Goal: Information Seeking & Learning: Check status

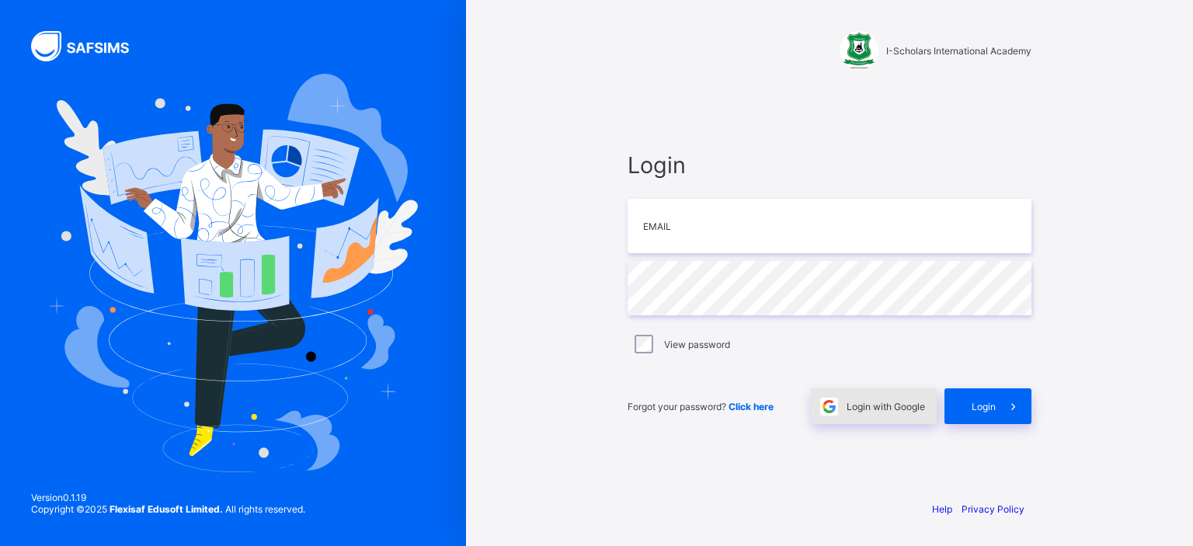
click at [867, 398] on div "Login with Google" at bounding box center [874, 406] width 126 height 36
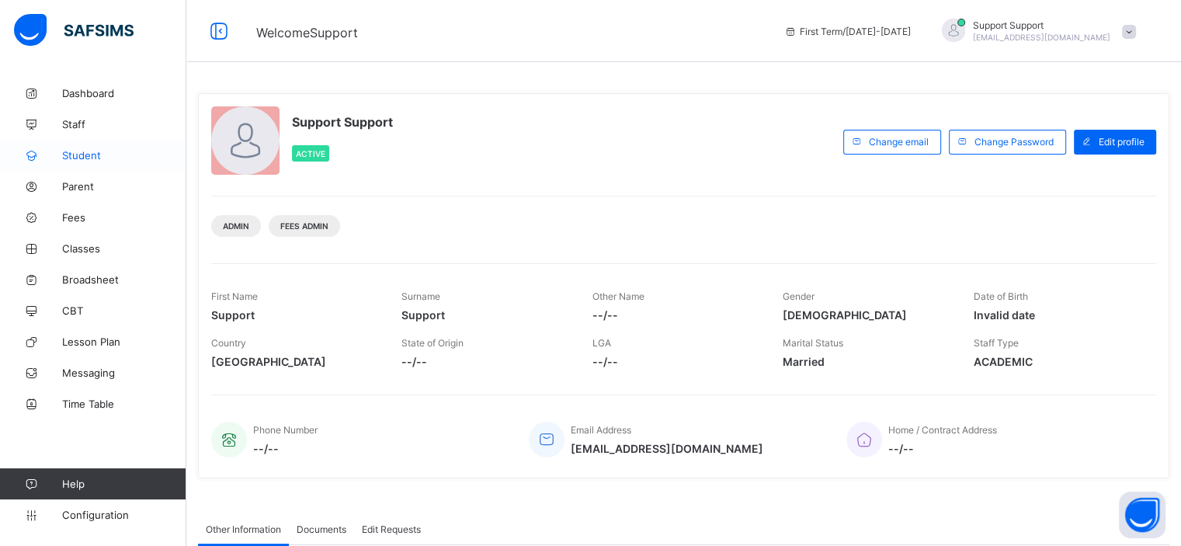
click at [80, 162] on link "Student" at bounding box center [93, 155] width 186 height 31
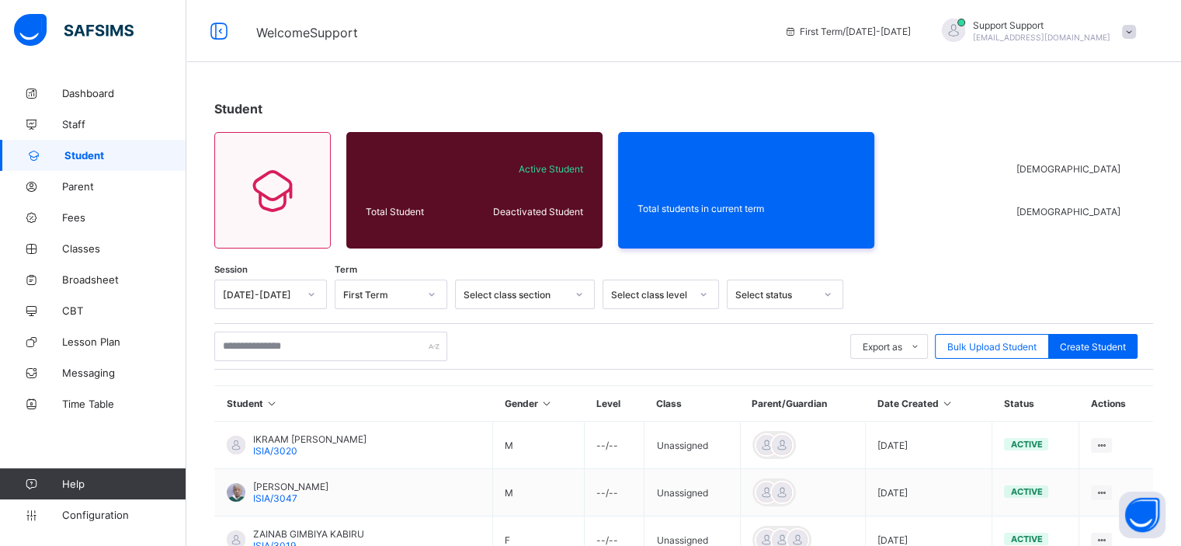
click at [313, 291] on icon at bounding box center [311, 295] width 9 height 16
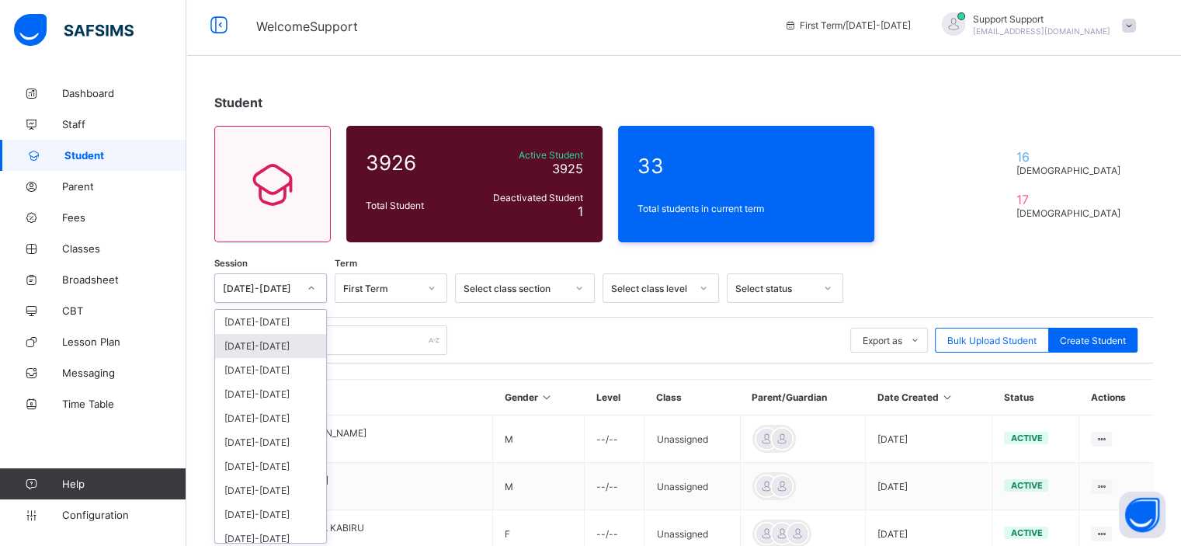
scroll to position [9, 0]
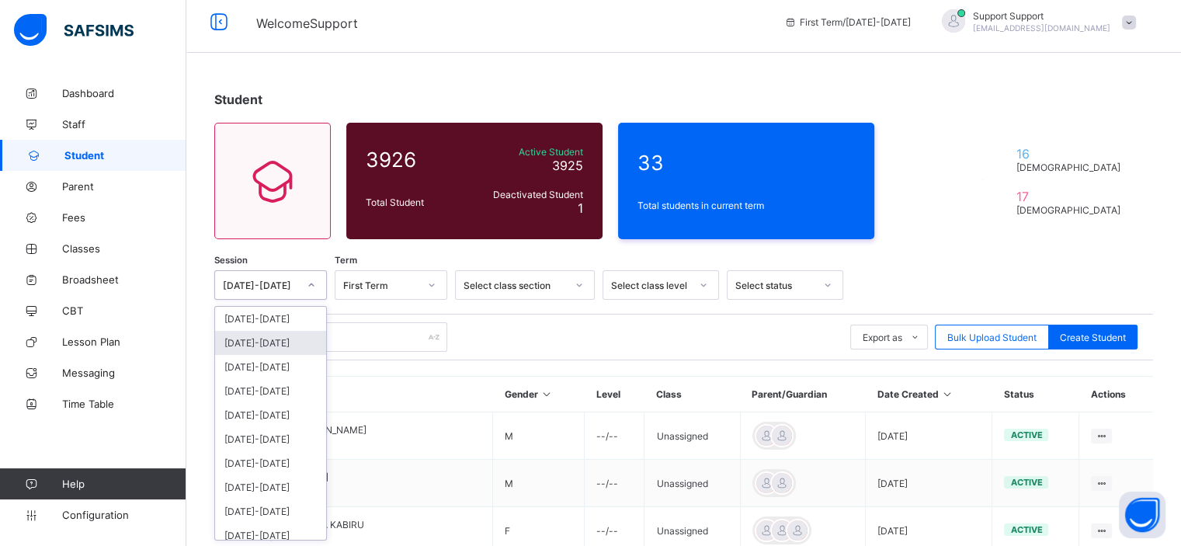
click at [291, 341] on div "[DATE]-[DATE]" at bounding box center [270, 343] width 111 height 24
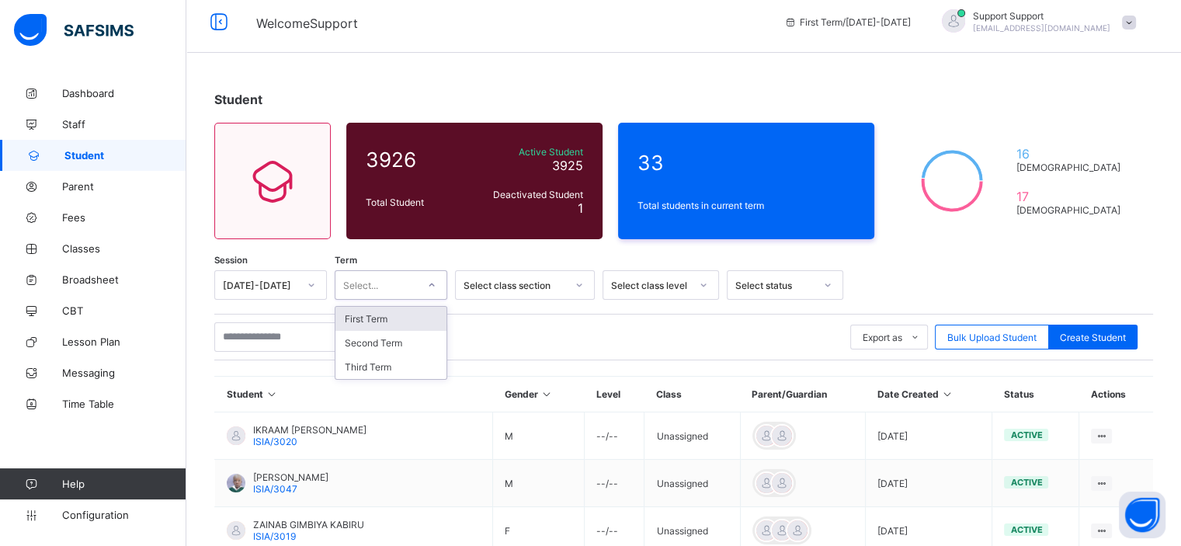
click at [416, 284] on div "Select..." at bounding box center [377, 285] width 82 height 22
click at [404, 364] on div "Third Term" at bounding box center [391, 367] width 111 height 24
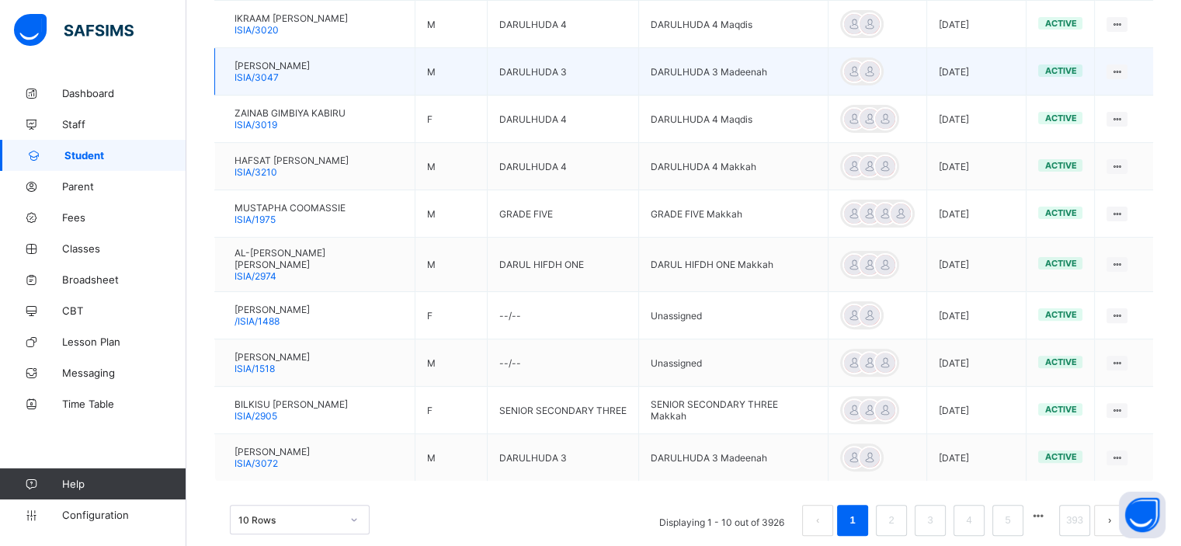
scroll to position [427, 0]
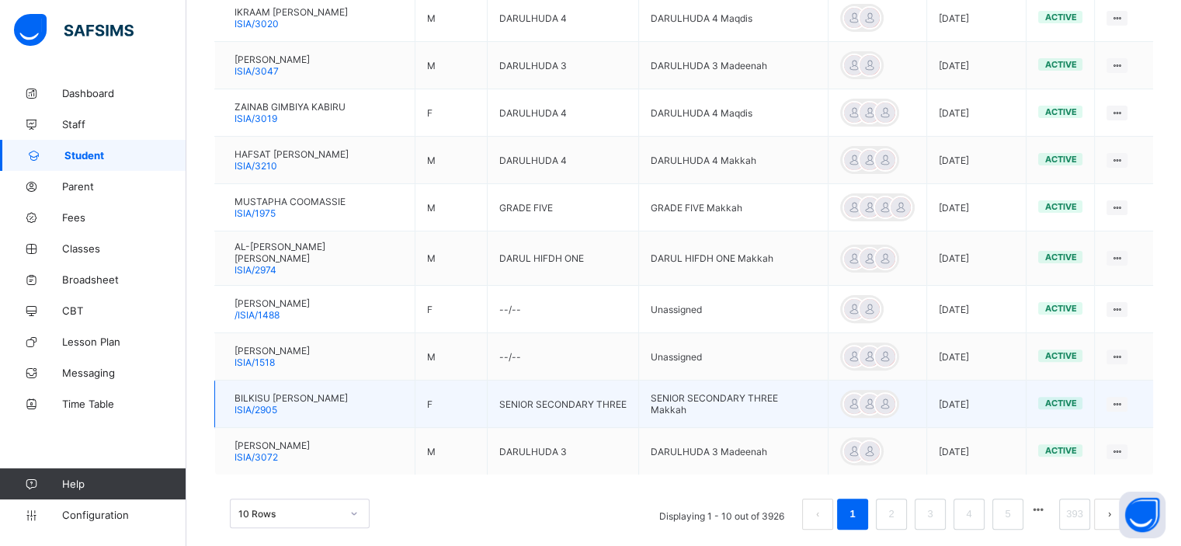
click at [304, 392] on span "BILKISU MUHAMMAD MUSA" at bounding box center [291, 398] width 113 height 12
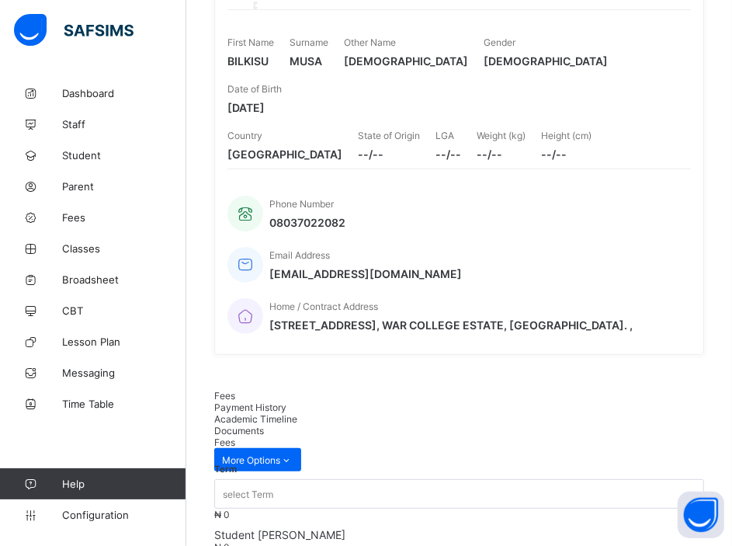
scroll to position [205, 0]
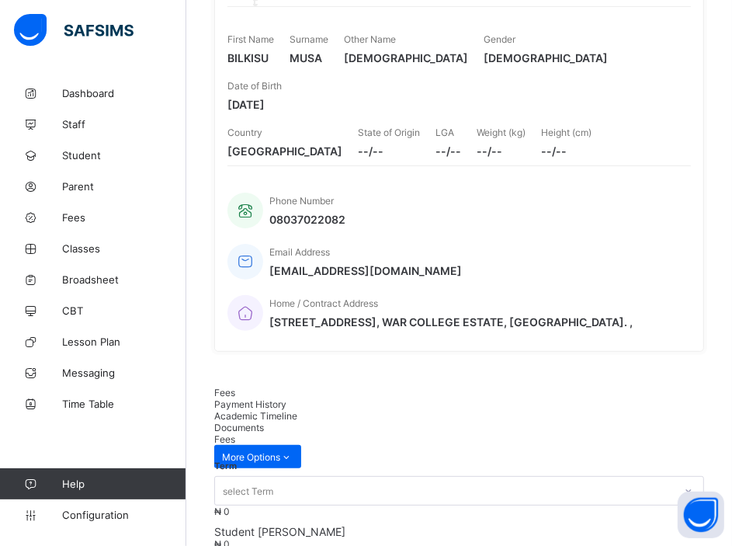
click at [390, 410] on div "Academic Timeline" at bounding box center [459, 416] width 490 height 12
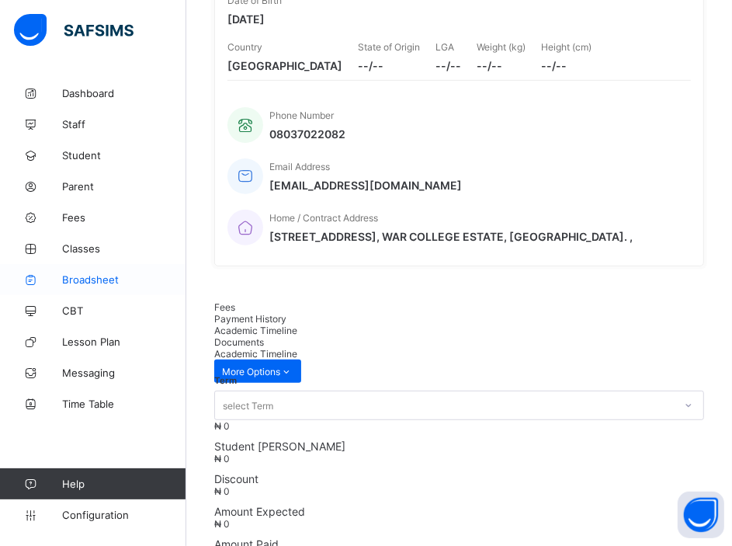
click at [99, 280] on span "Broadsheet" at bounding box center [124, 279] width 124 height 12
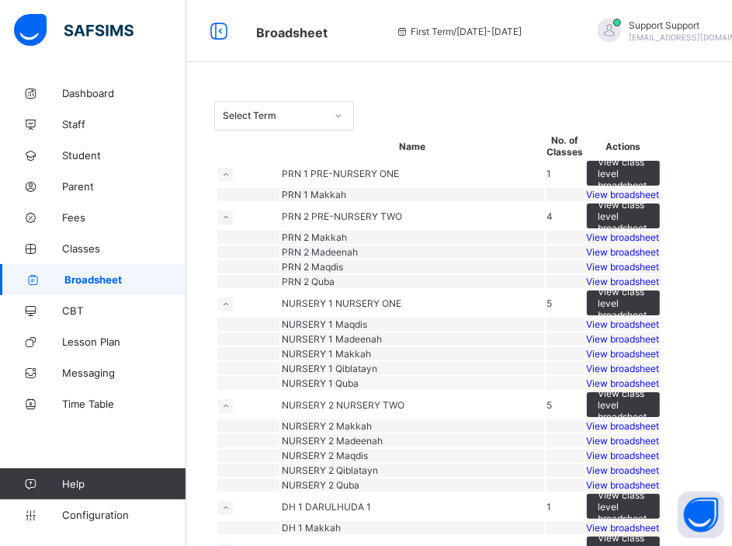
click at [326, 119] on div at bounding box center [338, 115] width 26 height 25
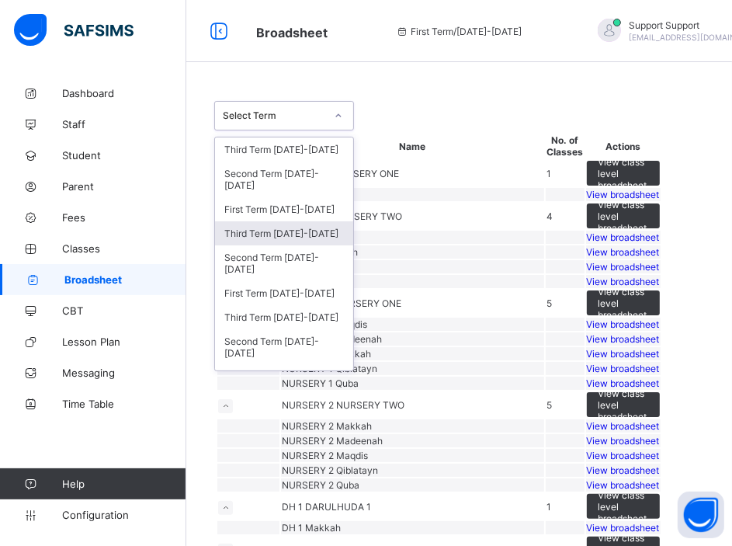
click at [311, 229] on div "Third Term 2024-2025" at bounding box center [284, 233] width 138 height 24
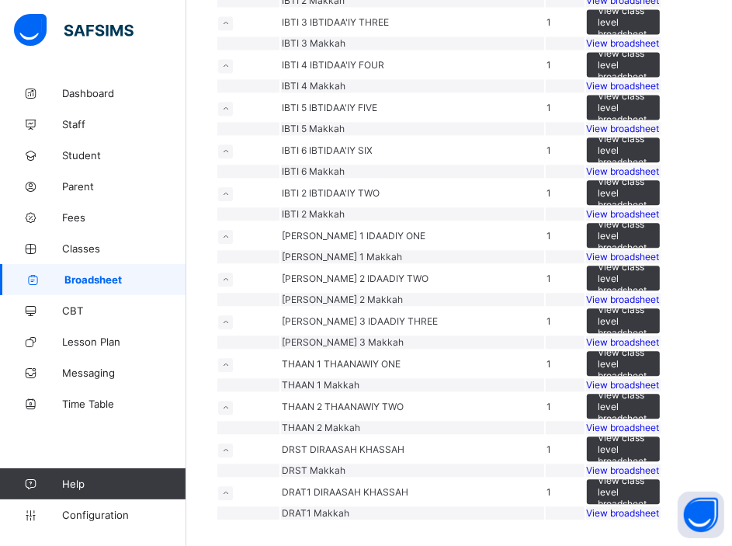
scroll to position [4147, 0]
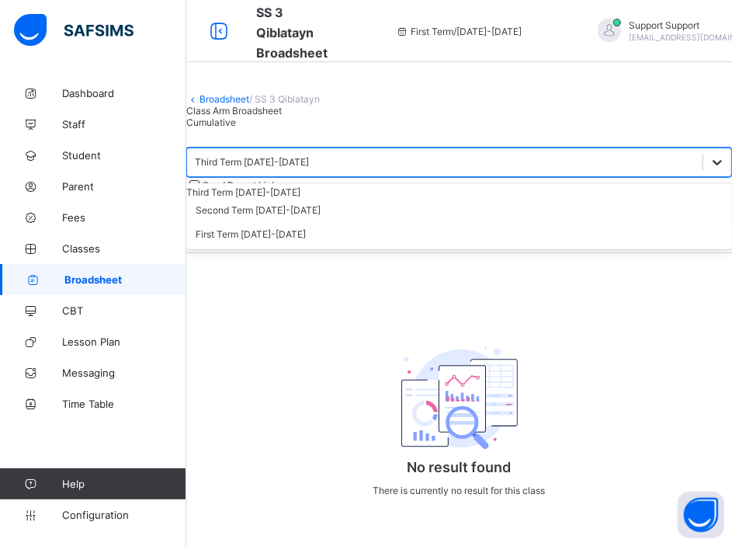
click at [710, 170] on icon at bounding box center [718, 163] width 16 height 16
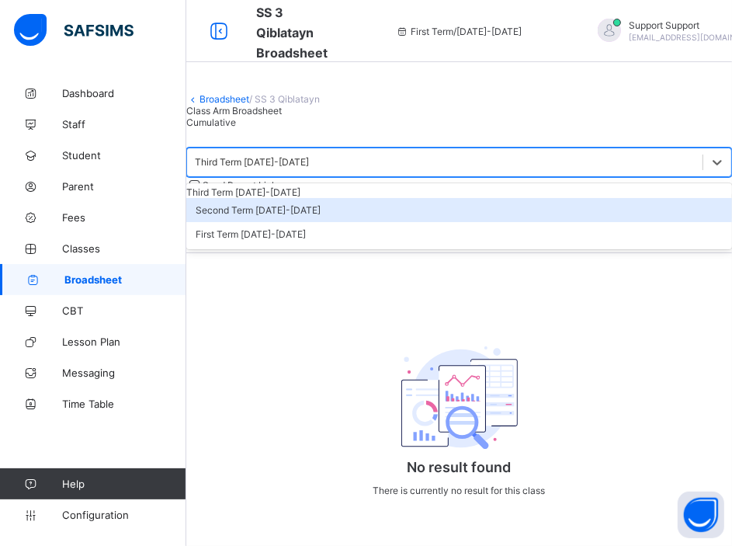
click at [381, 222] on div "Second Term 2024-2025" at bounding box center [459, 210] width 546 height 24
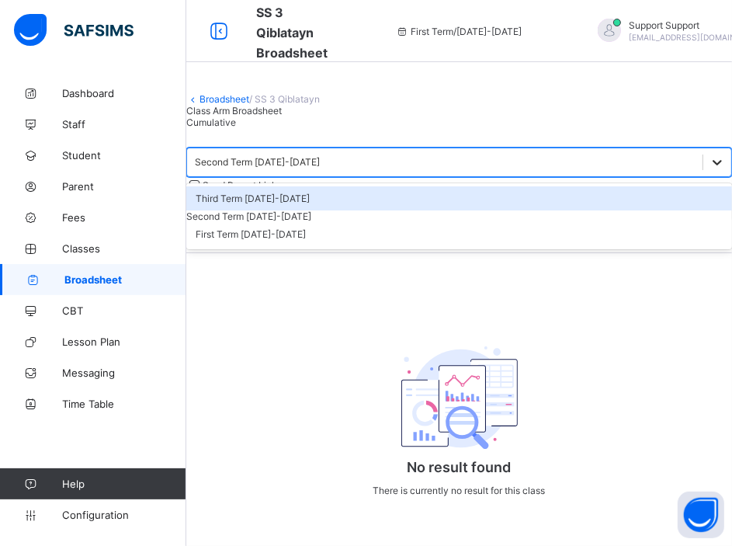
click at [704, 176] on div at bounding box center [718, 162] width 28 height 28
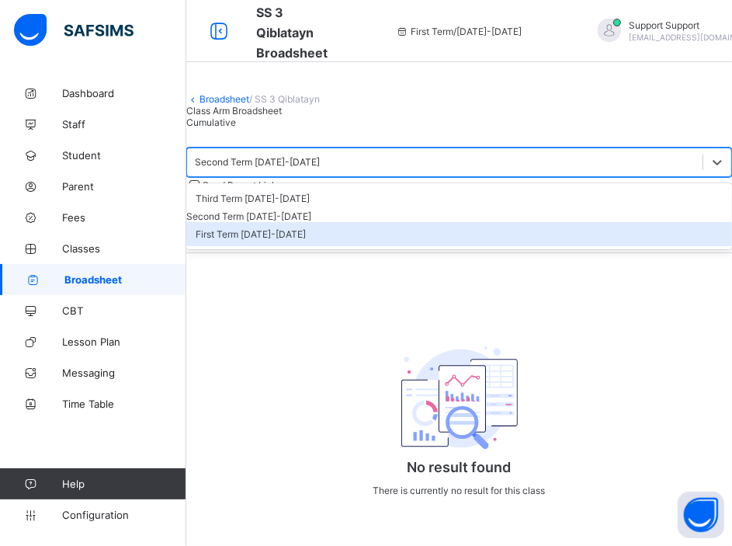
click at [380, 246] on div "First Term 2024-2025" at bounding box center [459, 234] width 546 height 24
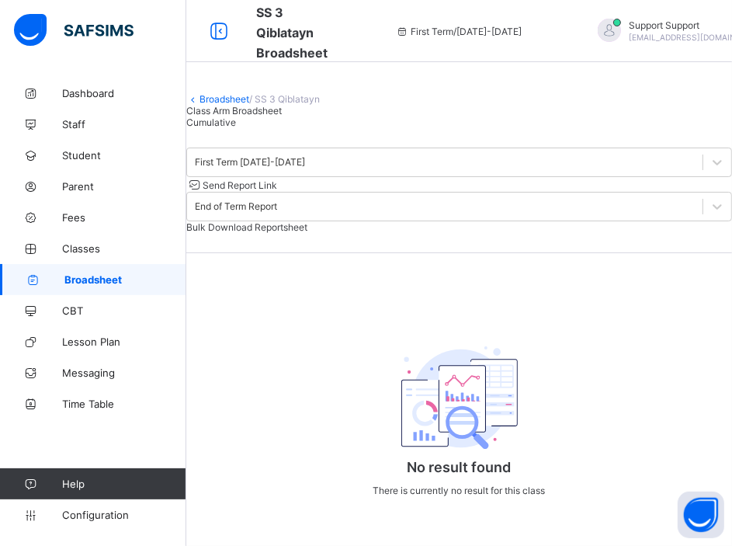
click at [233, 105] on link "Broadsheet" at bounding box center [225, 99] width 50 height 12
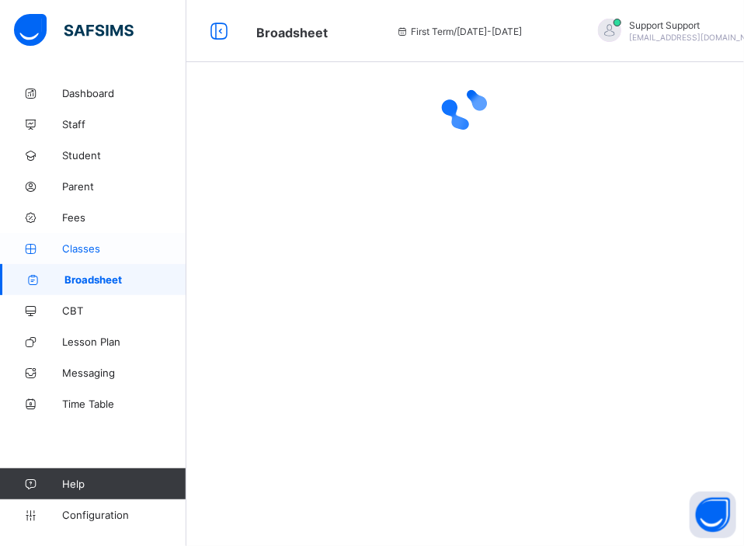
click at [93, 242] on link "Classes" at bounding box center [93, 248] width 186 height 31
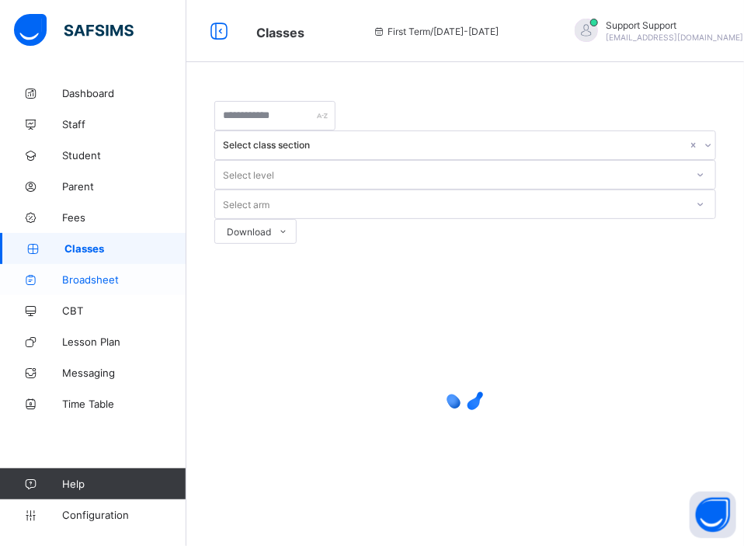
click at [103, 278] on span "Broadsheet" at bounding box center [124, 279] width 124 height 12
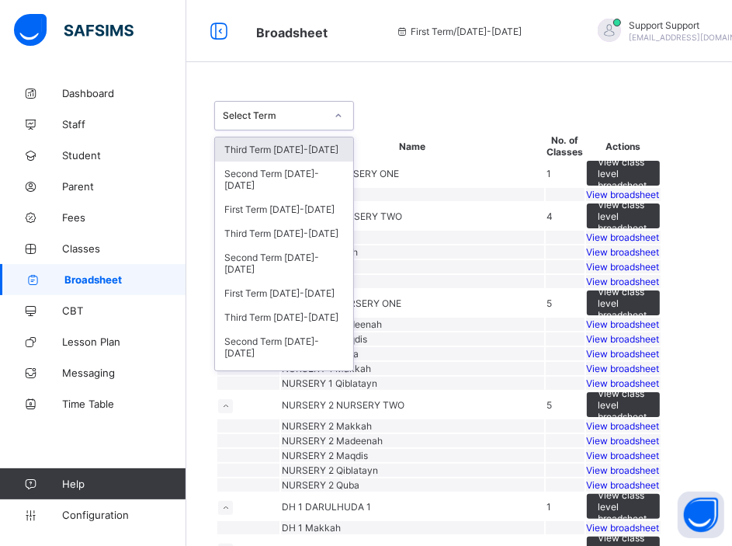
click at [327, 120] on div at bounding box center [338, 115] width 26 height 25
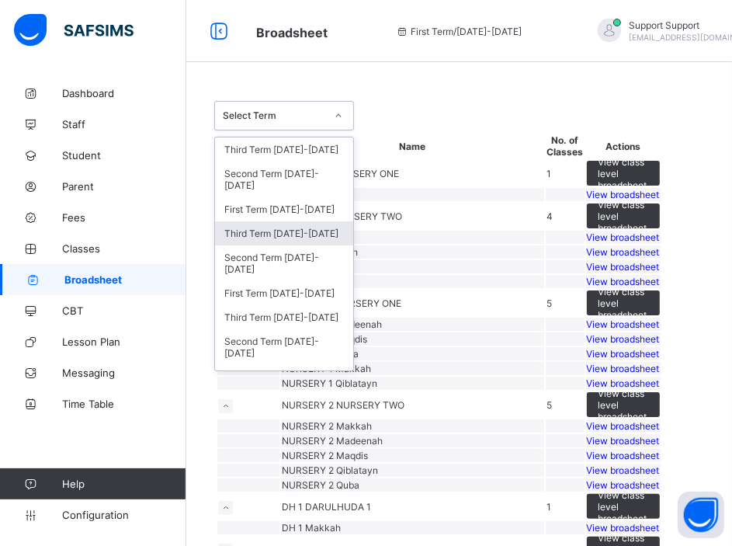
click at [303, 230] on div "Third Term 2024-2025" at bounding box center [284, 233] width 138 height 24
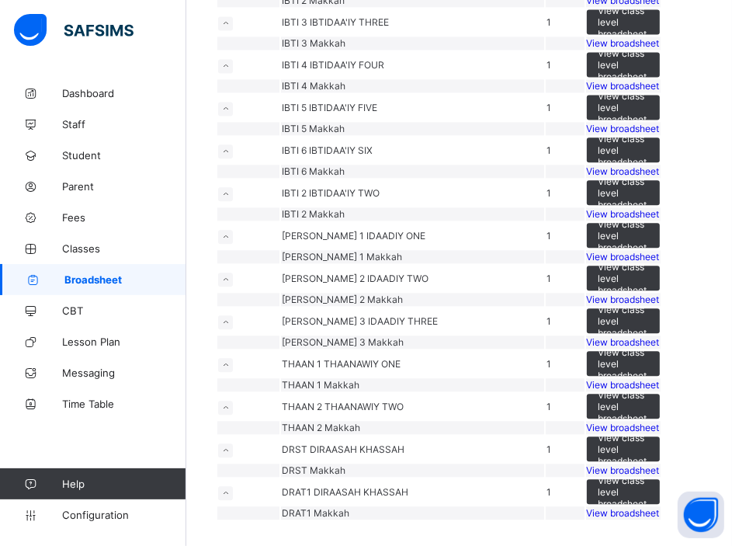
scroll to position [3867, 0]
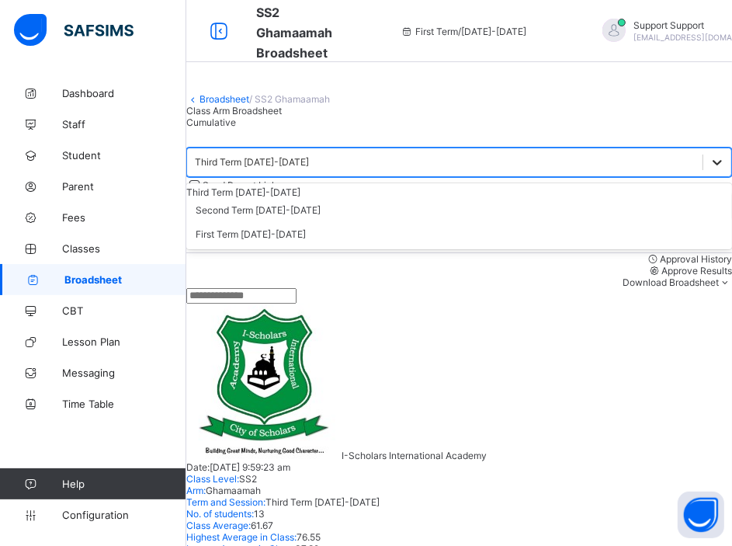
click at [710, 170] on icon at bounding box center [718, 163] width 16 height 16
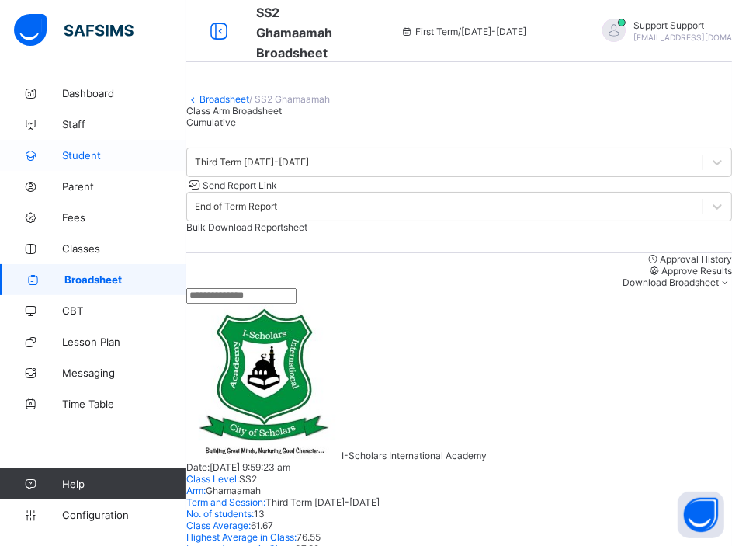
click at [84, 155] on span "Student" at bounding box center [124, 155] width 124 height 12
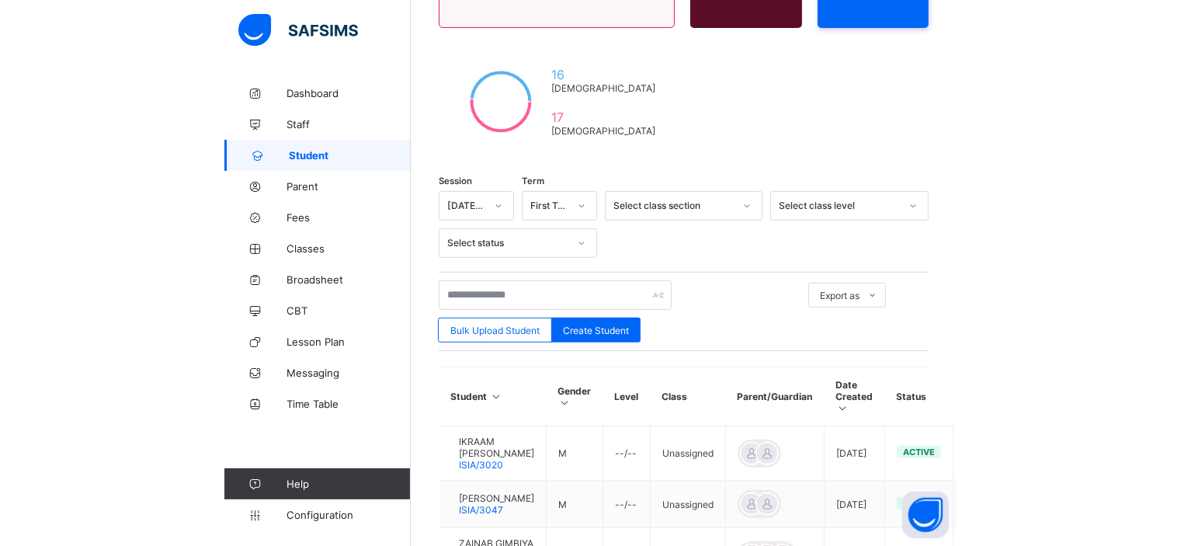
scroll to position [236, 0]
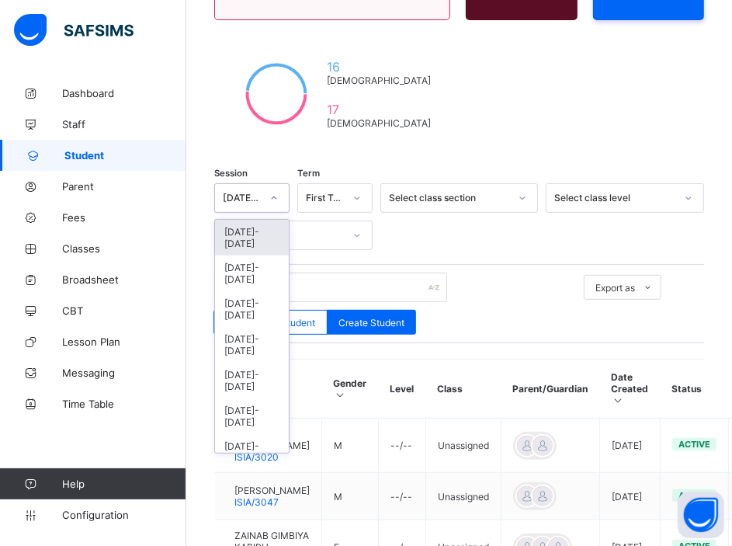
click at [280, 195] on div at bounding box center [274, 198] width 26 height 25
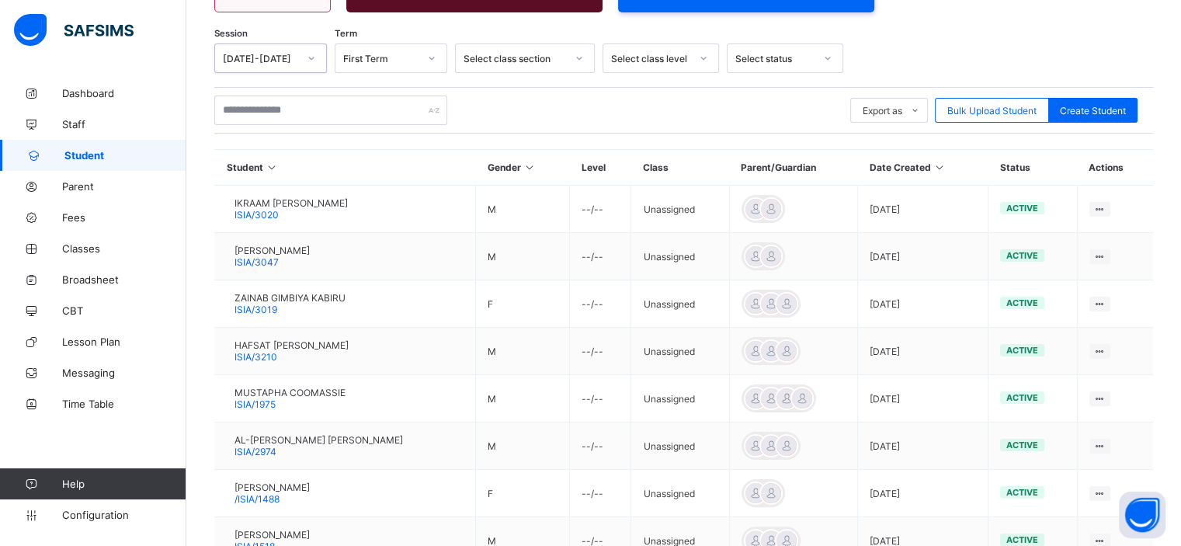
click at [318, 52] on div at bounding box center [311, 58] width 26 height 25
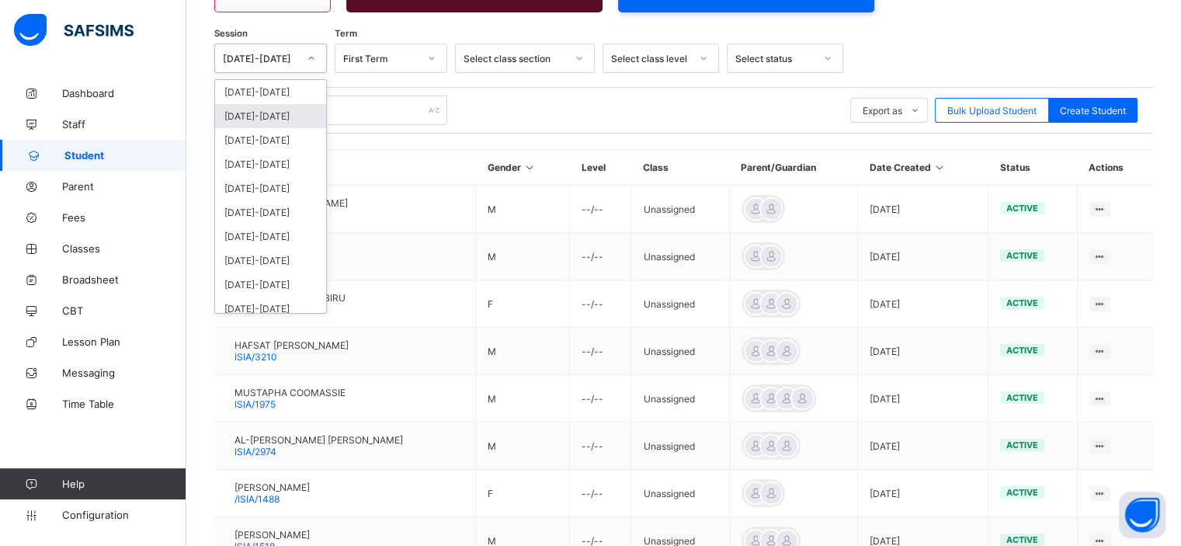
click at [270, 117] on div "2024-2025" at bounding box center [270, 116] width 111 height 24
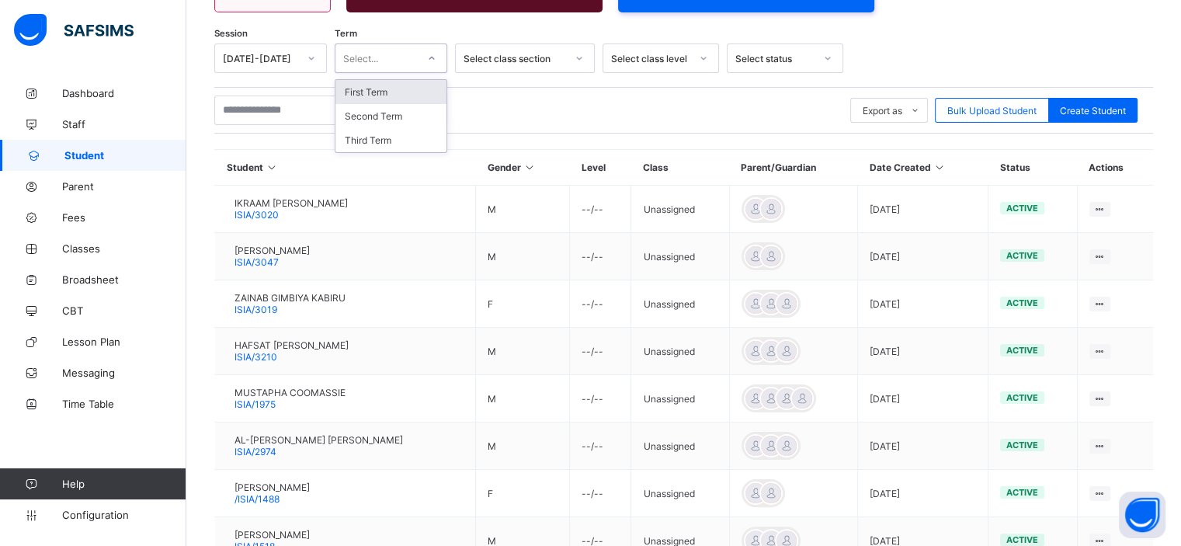
click at [427, 62] on div at bounding box center [432, 58] width 26 height 25
click at [408, 147] on div "Third Term" at bounding box center [391, 140] width 111 height 24
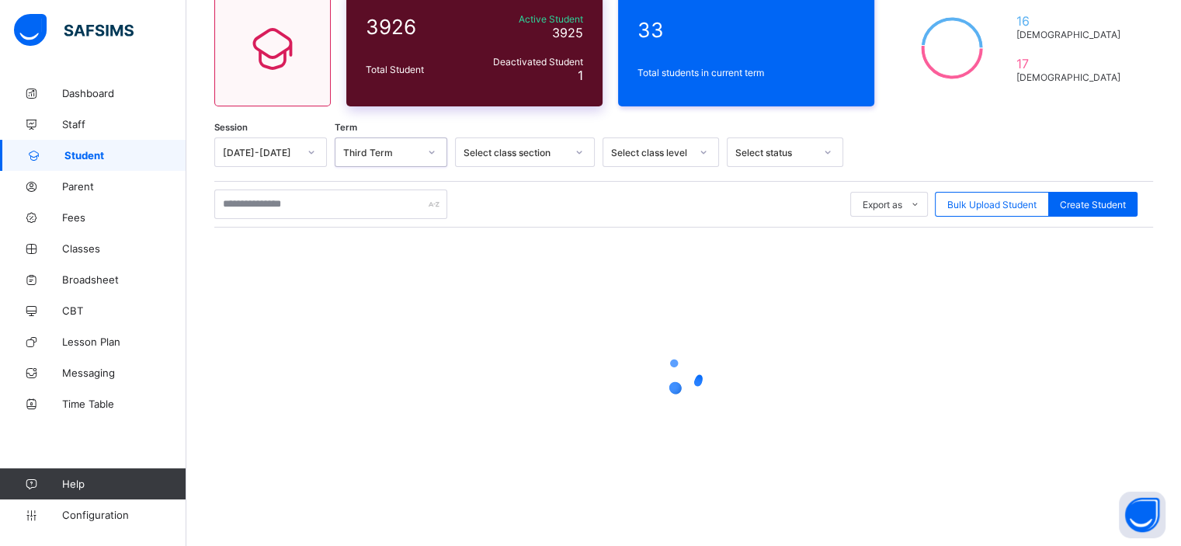
scroll to position [141, 0]
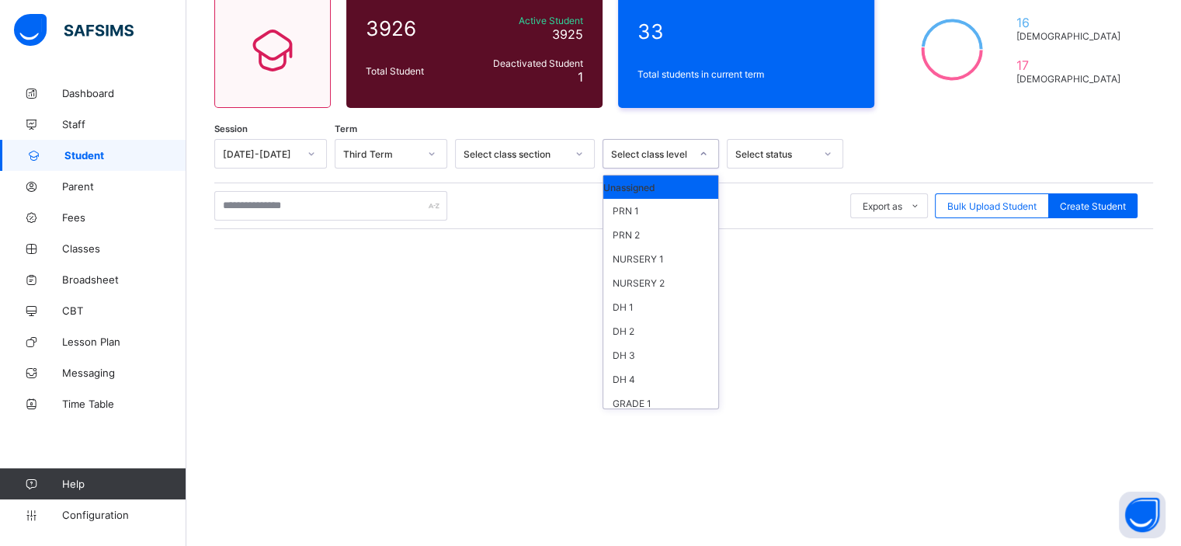
click at [698, 151] on div at bounding box center [704, 153] width 26 height 25
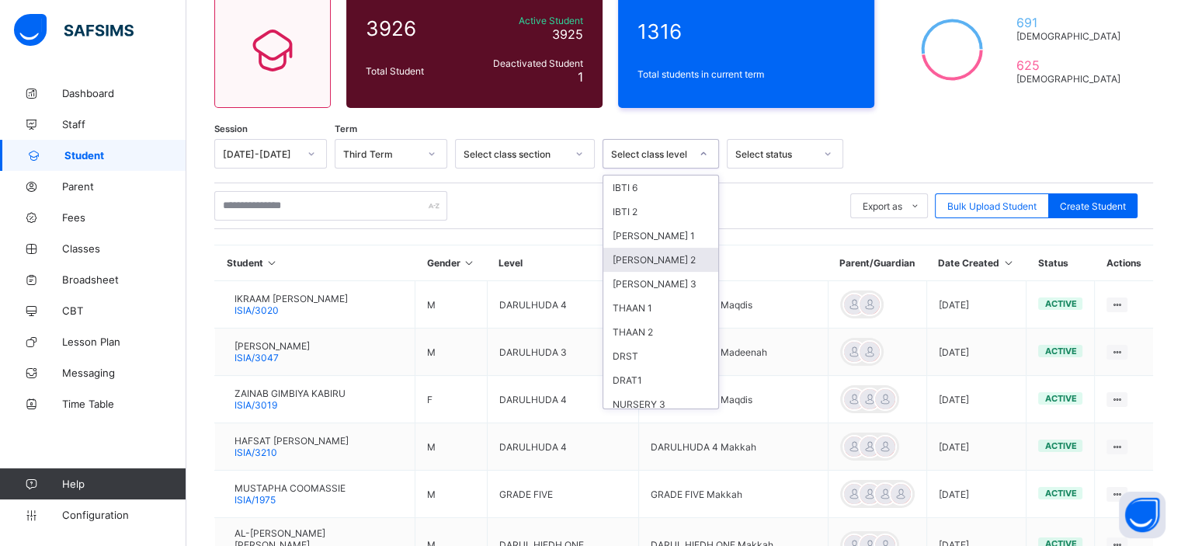
scroll to position [819, 0]
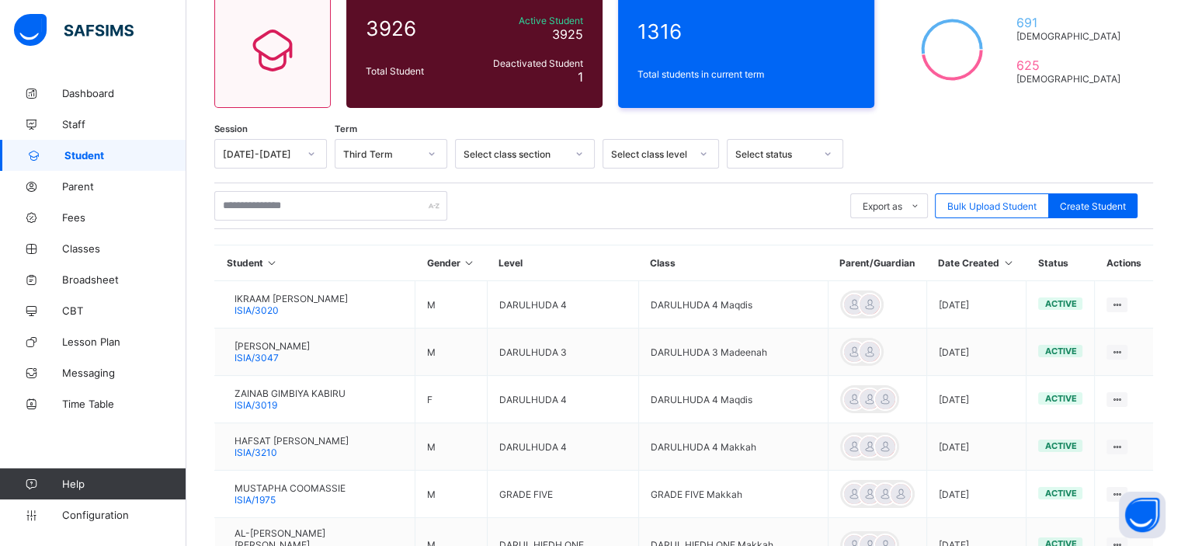
click at [553, 187] on div "Export as Pdf Report Excel Report Excel Report (LMS) Bulk Upload Student Create…" at bounding box center [683, 206] width 939 height 47
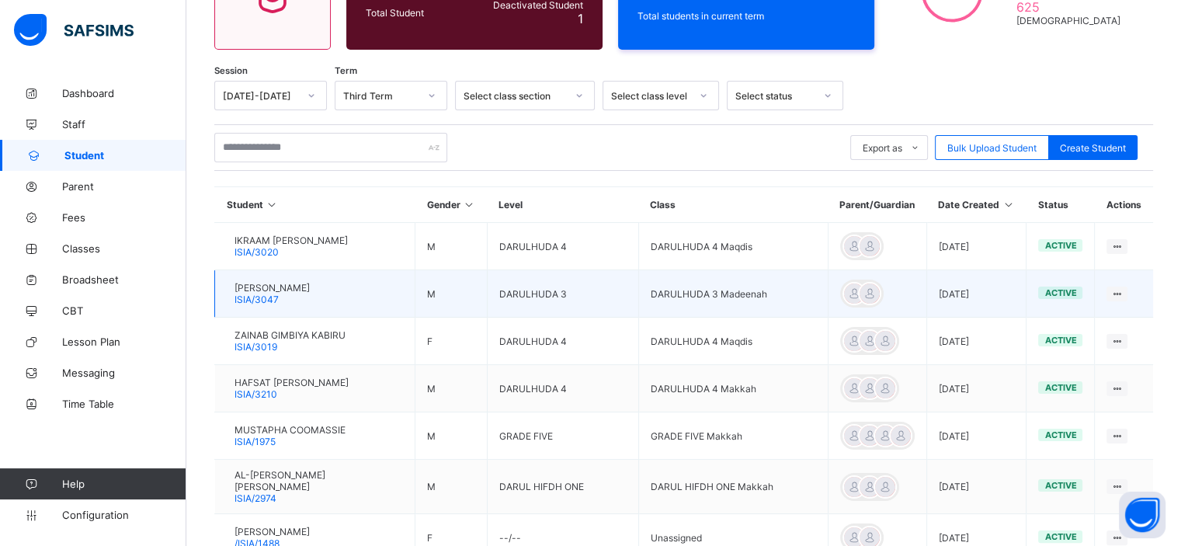
scroll to position [197, 0]
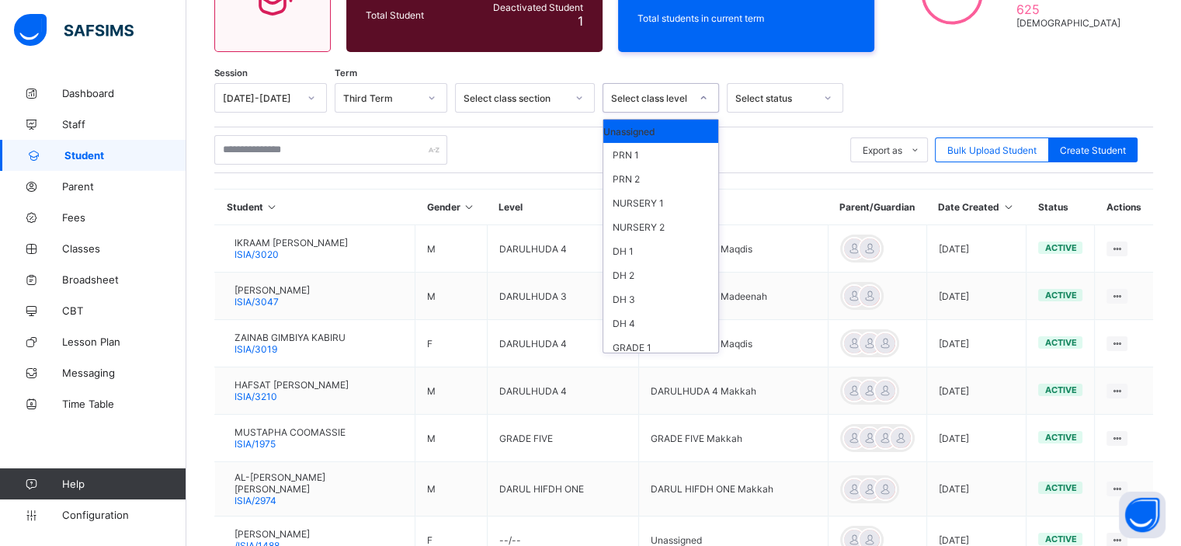
click at [702, 92] on icon at bounding box center [703, 98] width 9 height 16
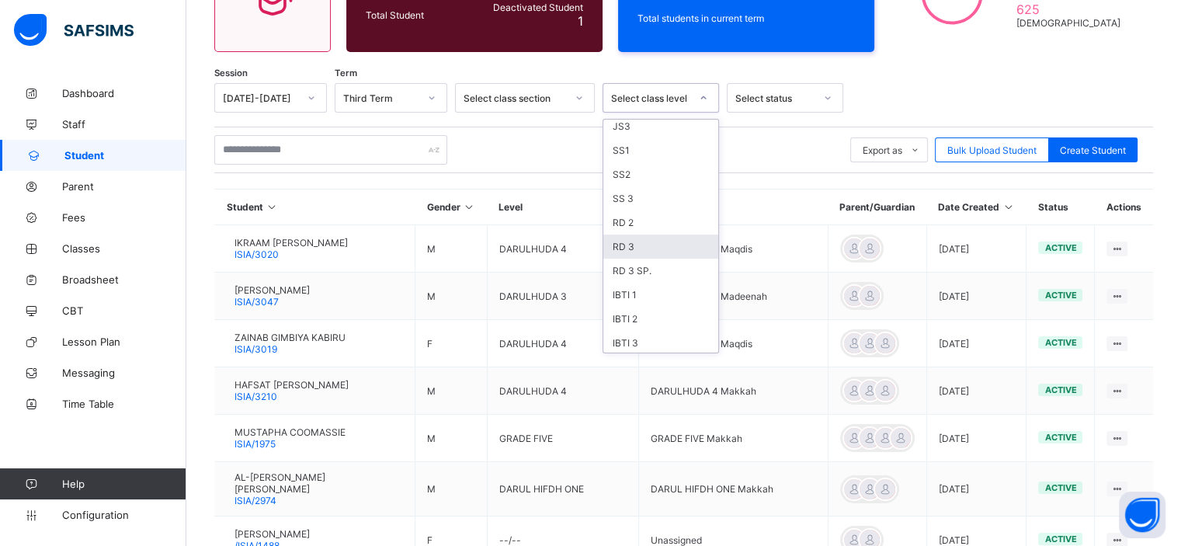
scroll to position [511, 0]
click at [631, 203] on div "SS2" at bounding box center [661, 198] width 115 height 24
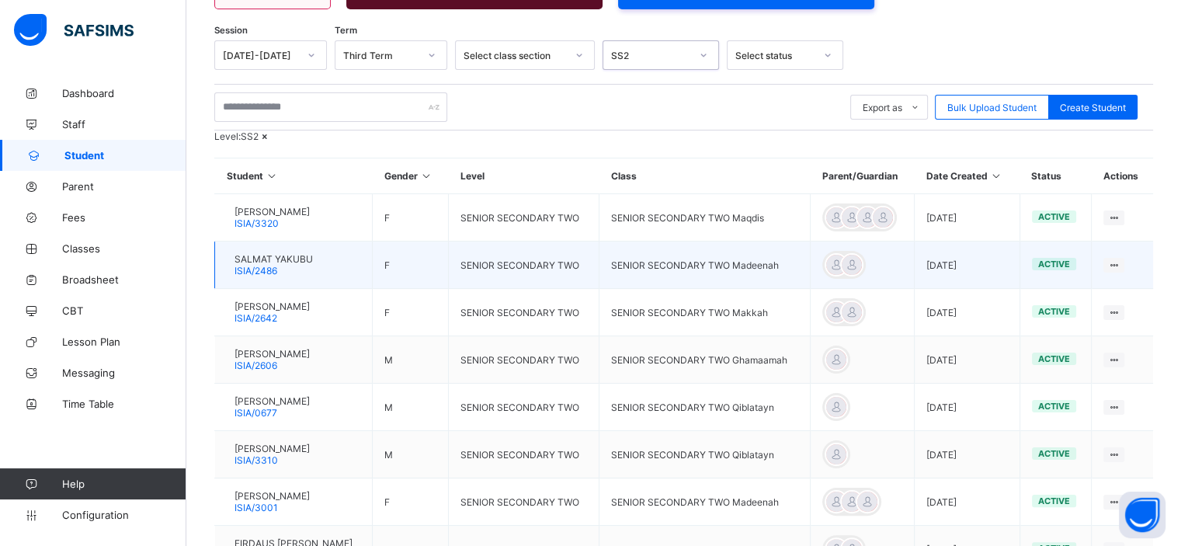
scroll to position [252, 0]
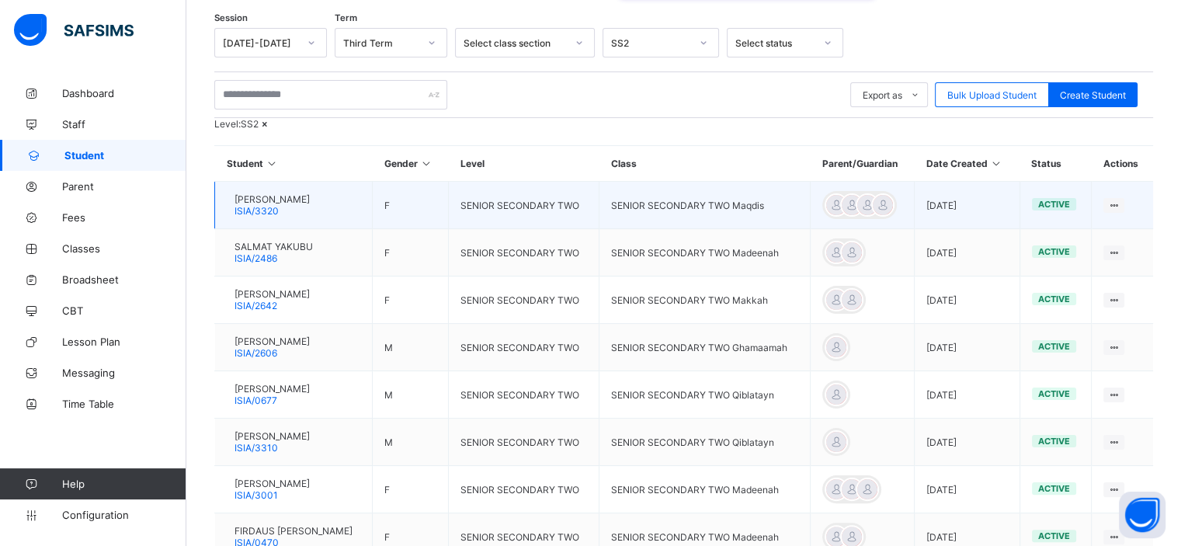
click at [310, 205] on span "AMINA ADAMU ADAMU" at bounding box center [272, 199] width 75 height 12
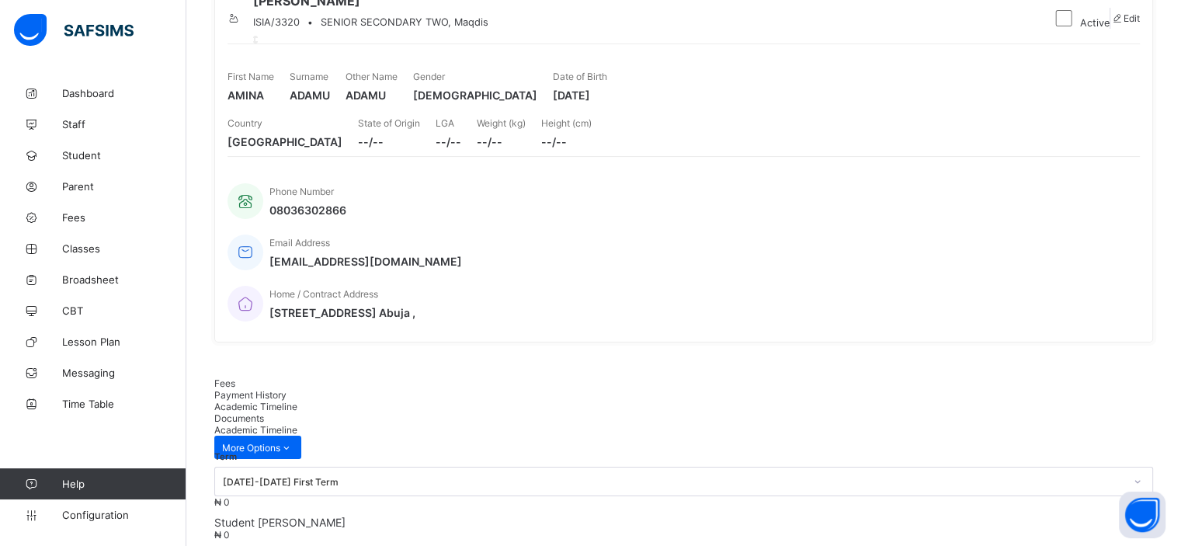
scroll to position [252, 0]
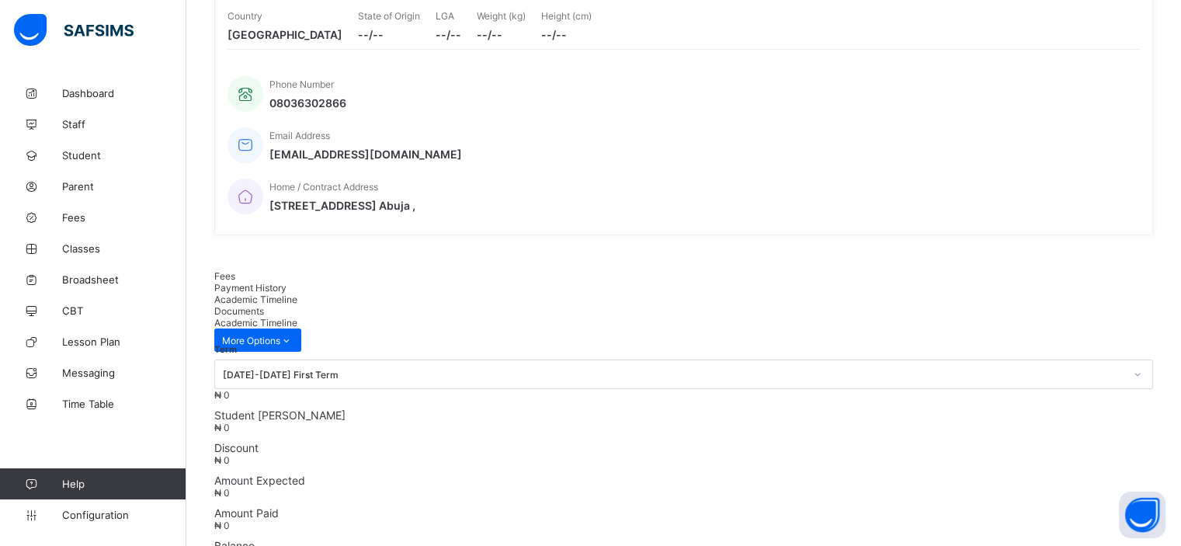
click at [264, 305] on span "Documents" at bounding box center [239, 311] width 50 height 12
click at [297, 294] on span "Academic Timeline" at bounding box center [255, 300] width 83 height 12
click at [287, 282] on span "Payment History" at bounding box center [250, 288] width 72 height 12
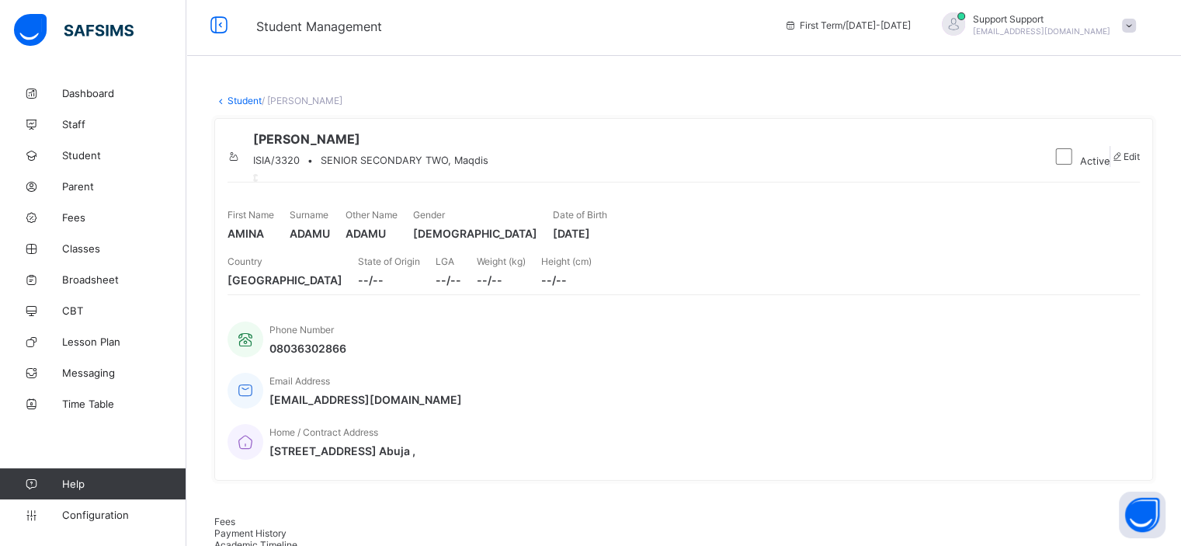
scroll to position [0, 0]
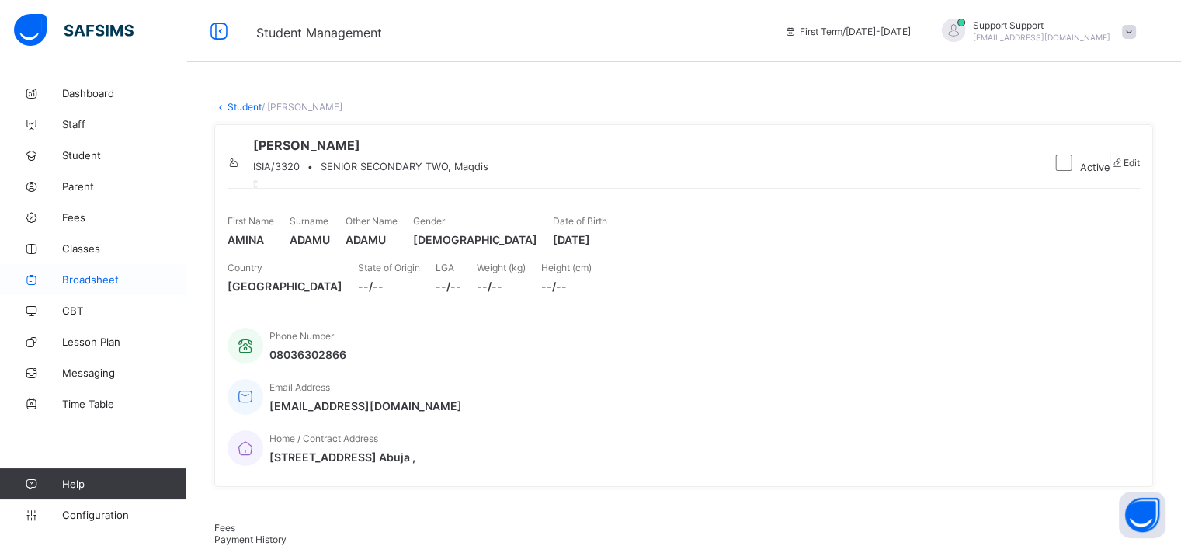
click at [101, 279] on span "Broadsheet" at bounding box center [124, 279] width 124 height 12
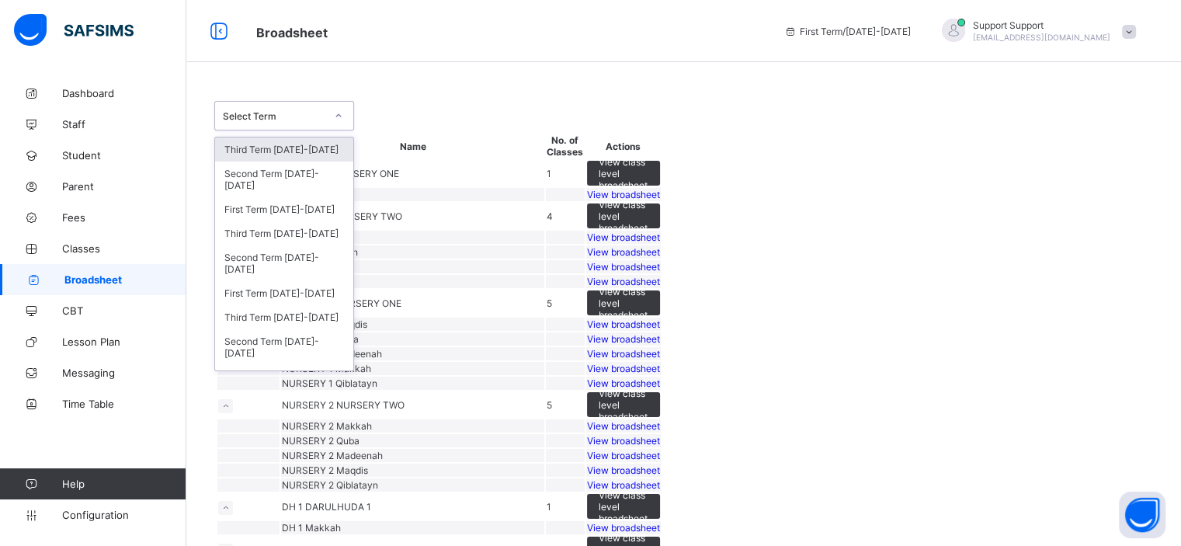
click at [339, 118] on icon at bounding box center [338, 116] width 9 height 16
click at [304, 238] on div "Third Term 2024-2025" at bounding box center [284, 233] width 138 height 24
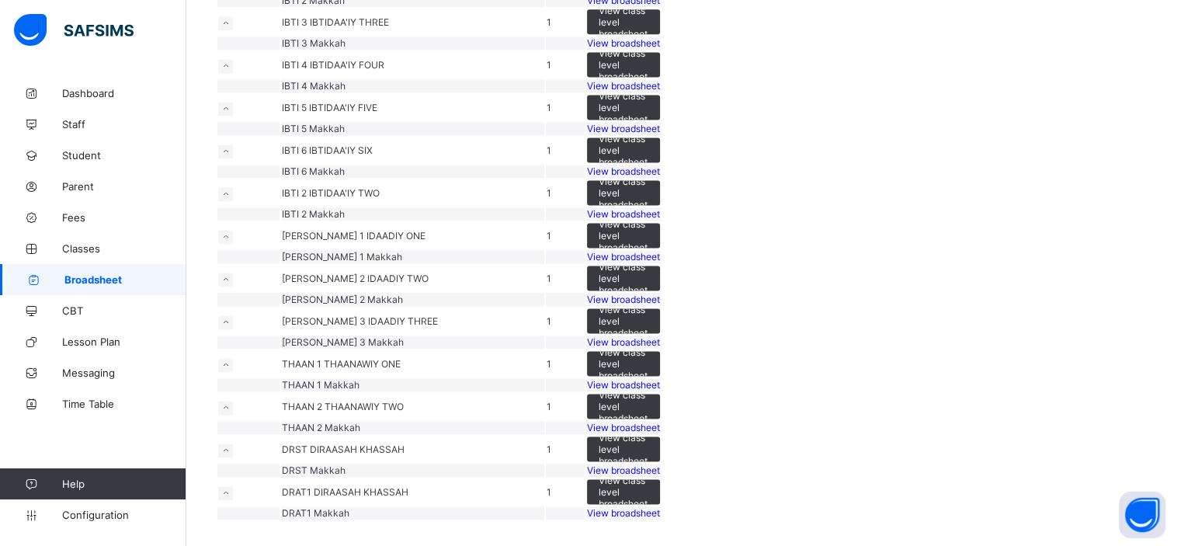
scroll to position [3923, 0]
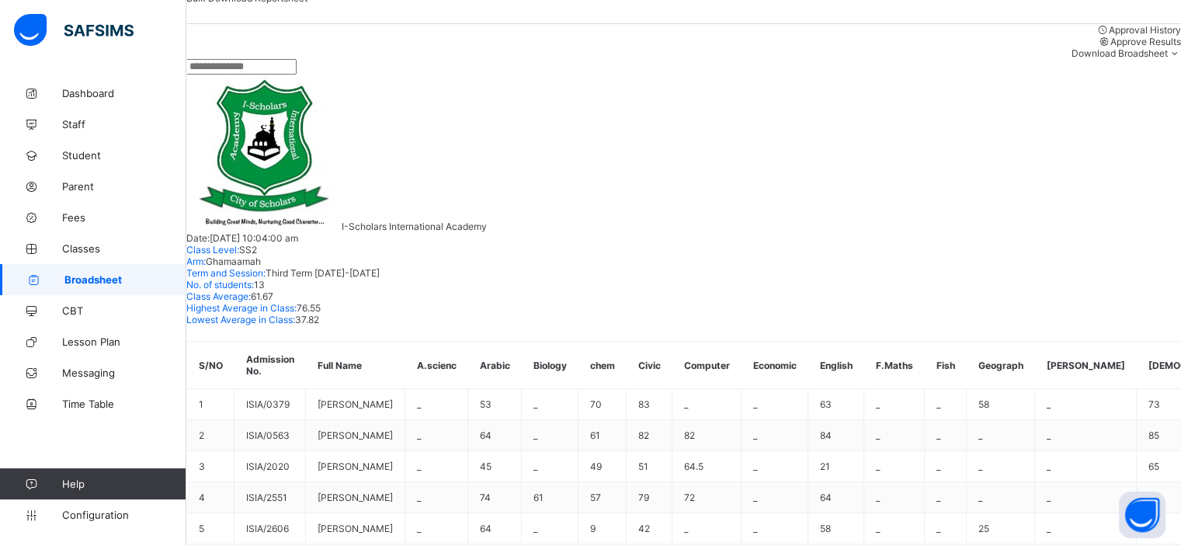
scroll to position [230, 0]
drag, startPoint x: 489, startPoint y: 77, endPoint x: 270, endPoint y: 81, distance: 219.1
copy div "YUSUF IBRAHIM ABUBAKAR SS2 Ghamaamah"
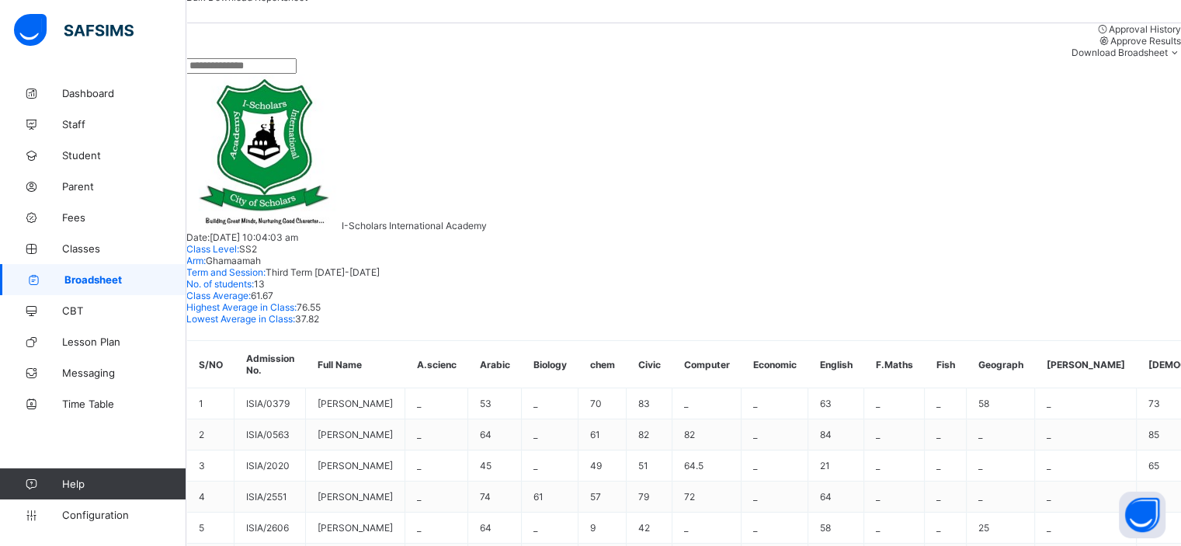
scroll to position [0, 0]
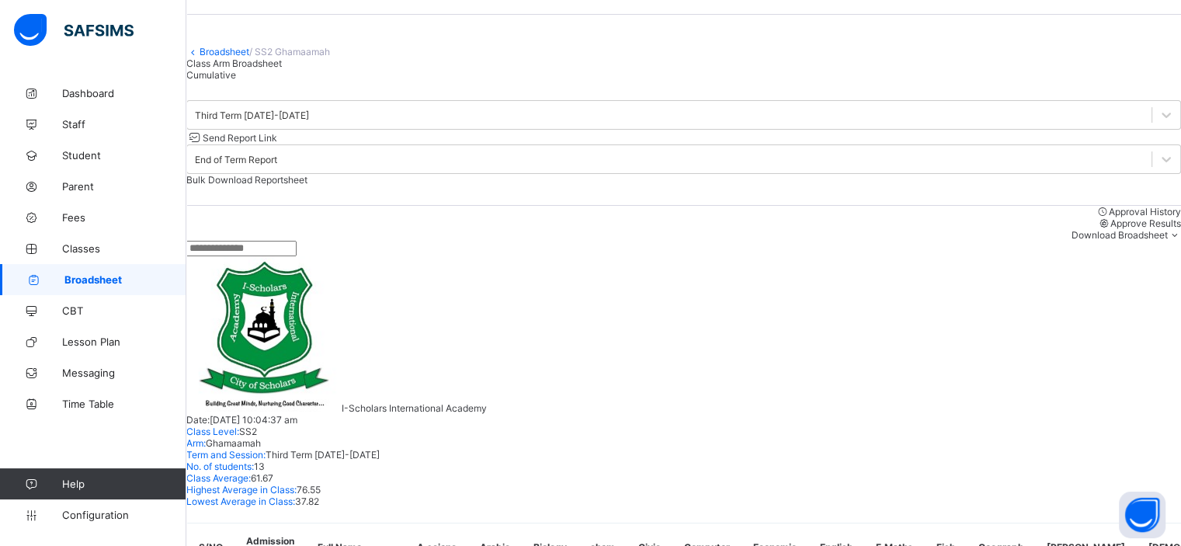
scroll to position [0, 0]
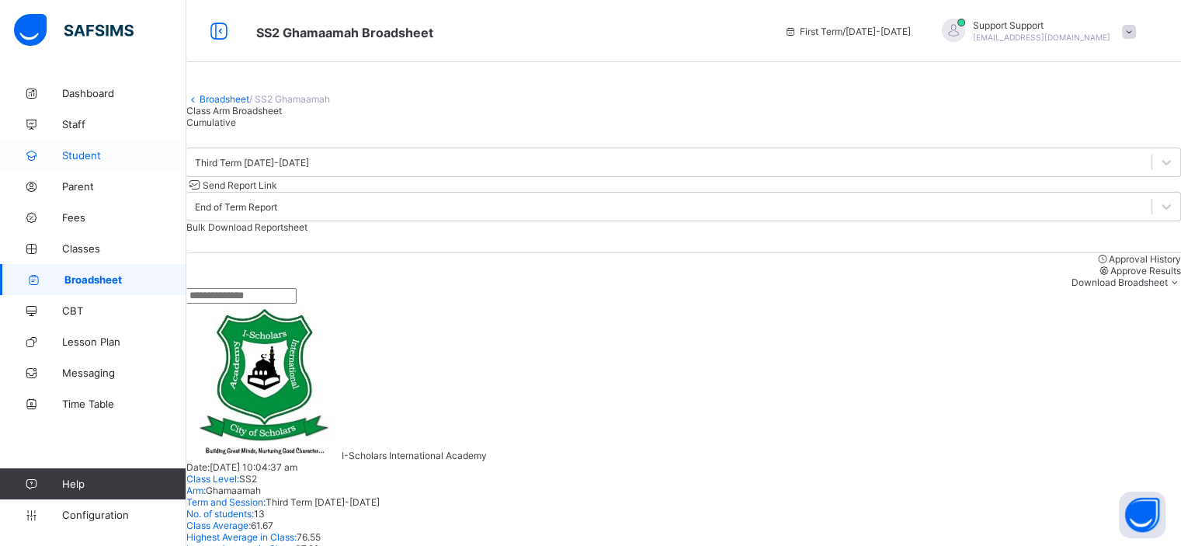
click at [84, 152] on span "Student" at bounding box center [124, 155] width 124 height 12
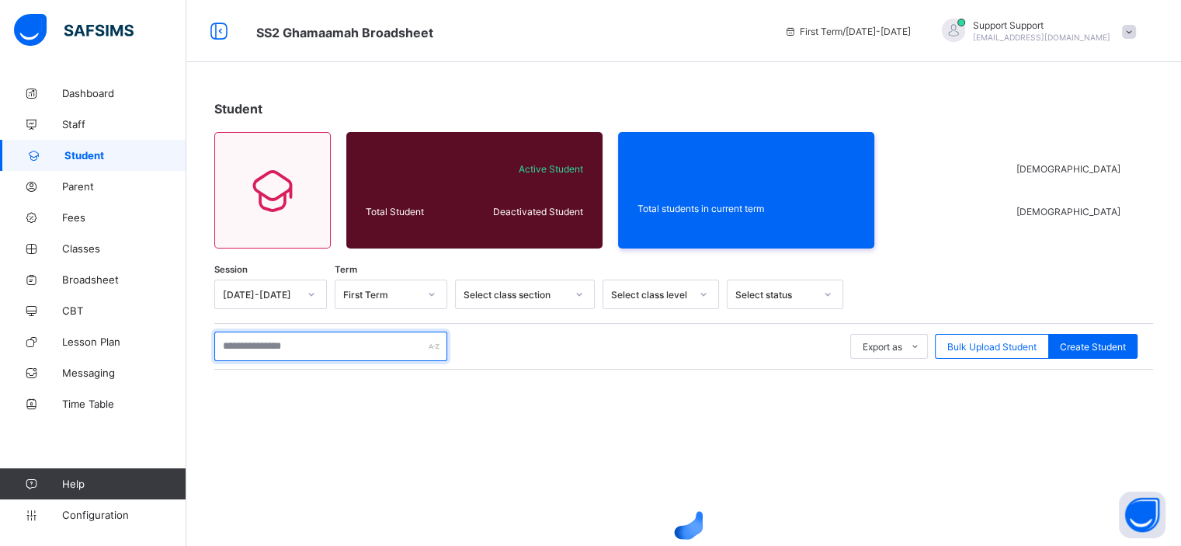
click at [317, 350] on input "text" at bounding box center [330, 347] width 233 height 30
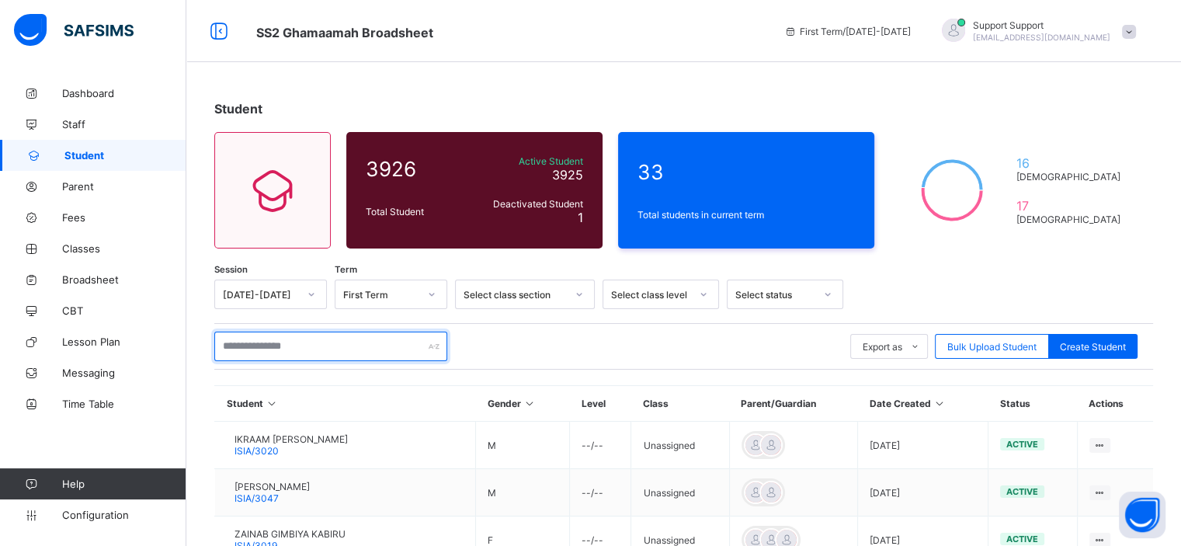
paste input "**********"
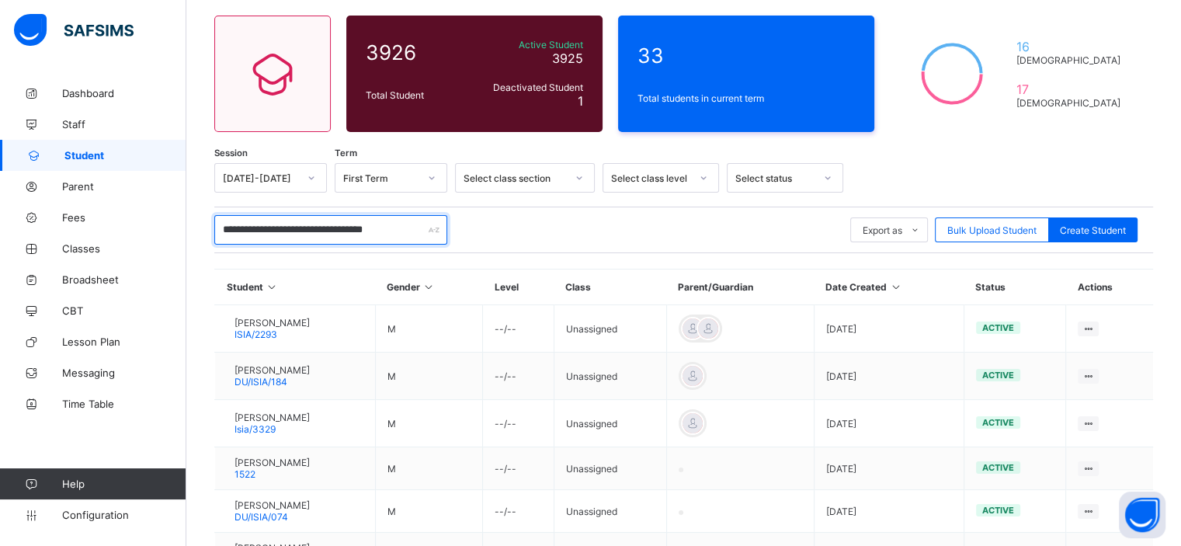
scroll to position [120, 0]
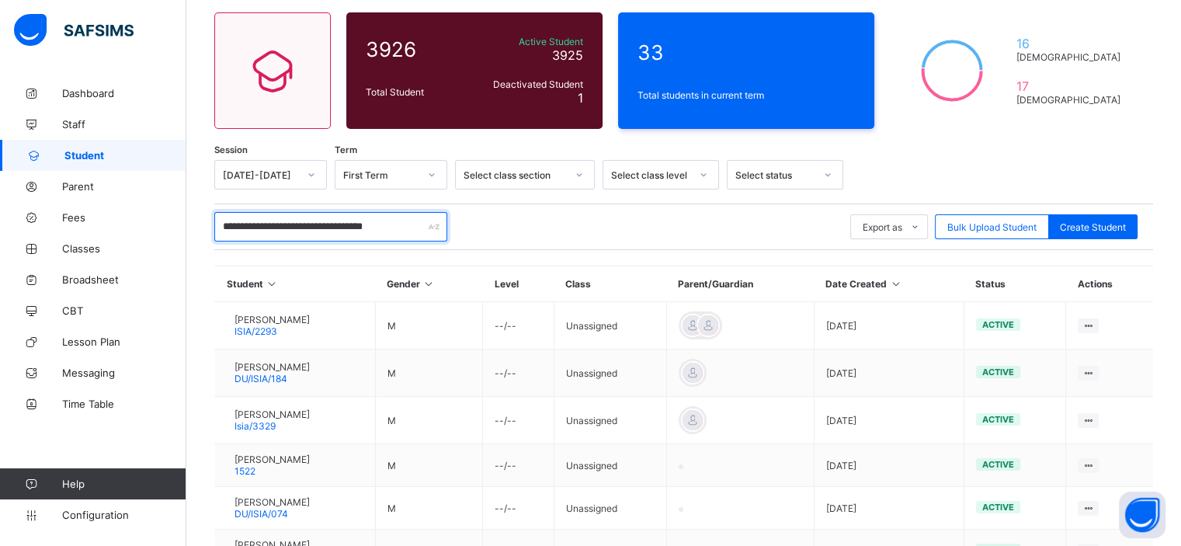
drag, startPoint x: 380, startPoint y: 224, endPoint x: 465, endPoint y: 226, distance: 85.5
click at [465, 226] on div "**********" at bounding box center [683, 227] width 939 height 30
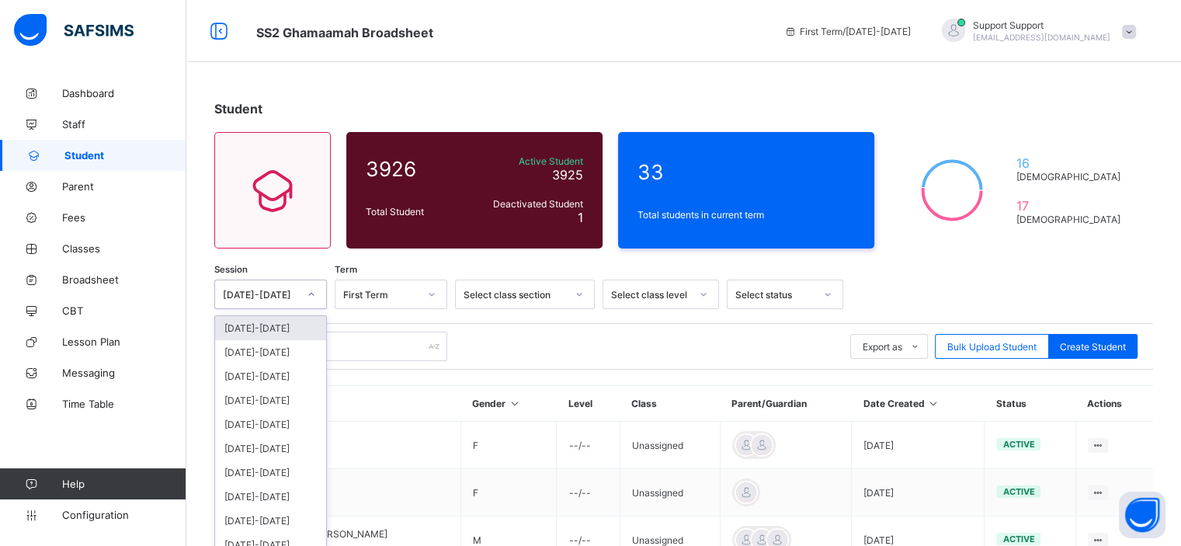
scroll to position [9, 0]
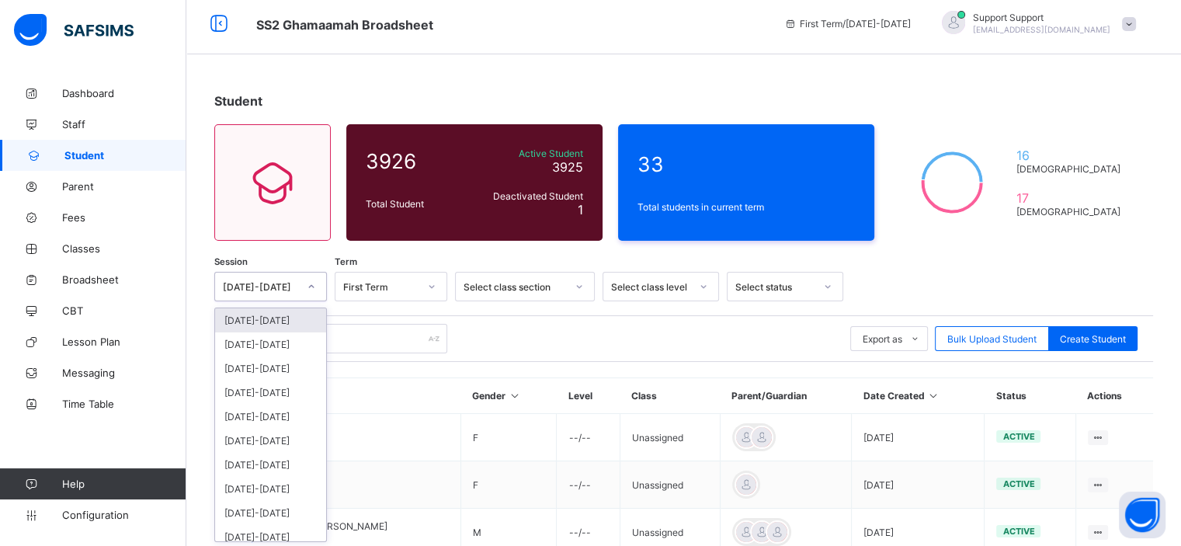
click at [297, 295] on div at bounding box center [312, 287] width 30 height 28
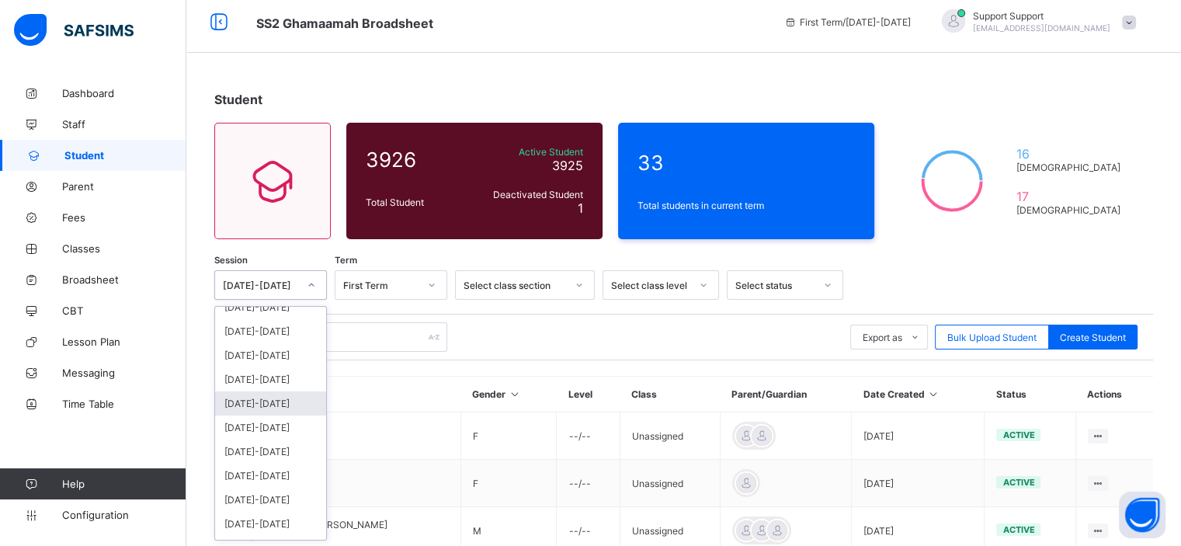
scroll to position [0, 0]
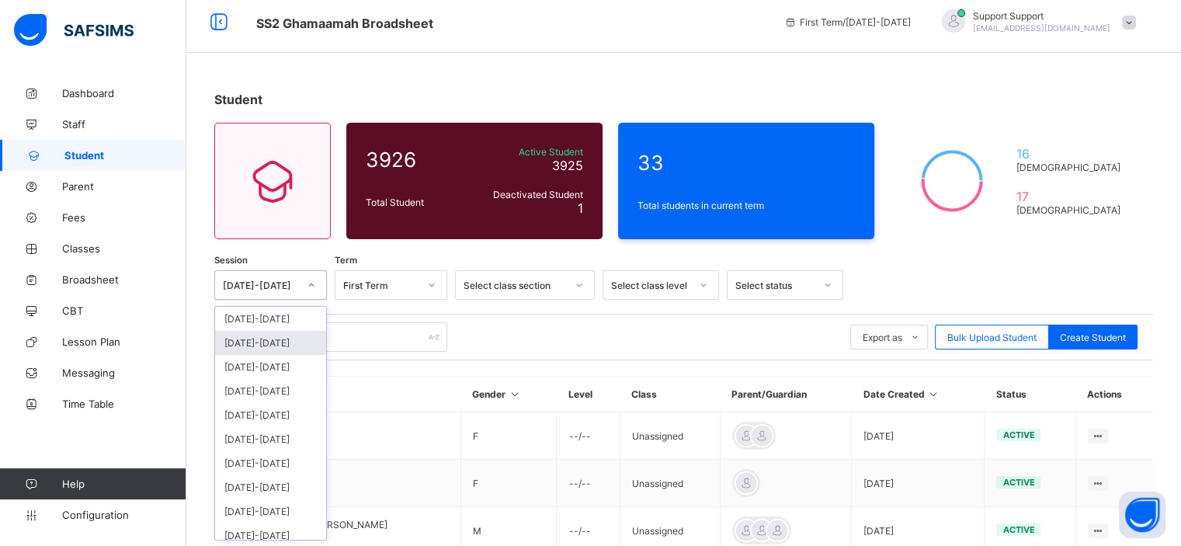
click at [273, 346] on div "2024-2025" at bounding box center [270, 343] width 111 height 24
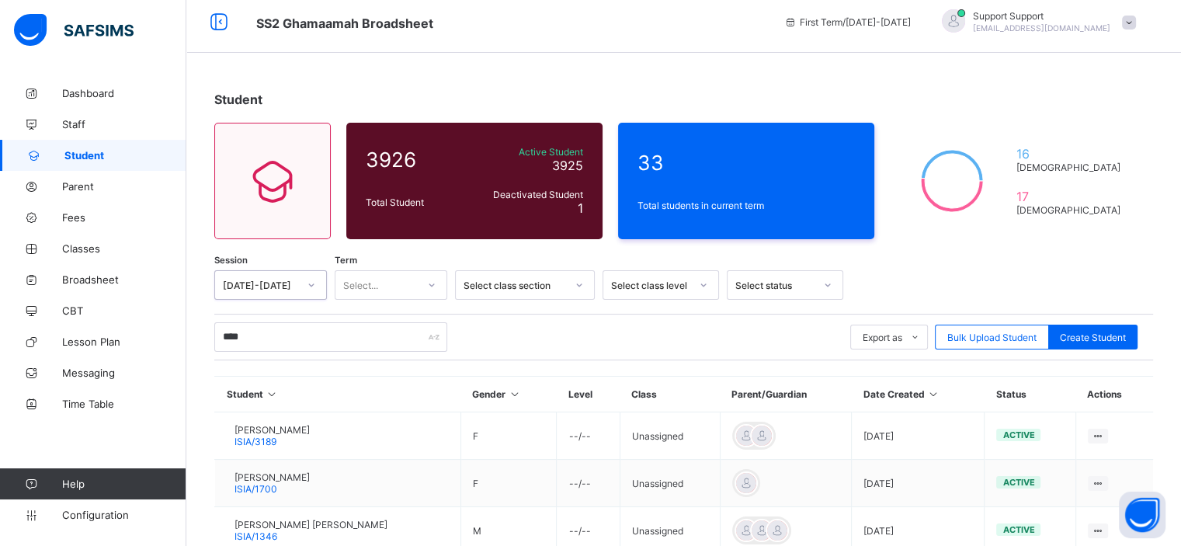
click at [435, 291] on icon at bounding box center [431, 285] width 9 height 16
click at [406, 362] on div "Third Term" at bounding box center [391, 367] width 111 height 24
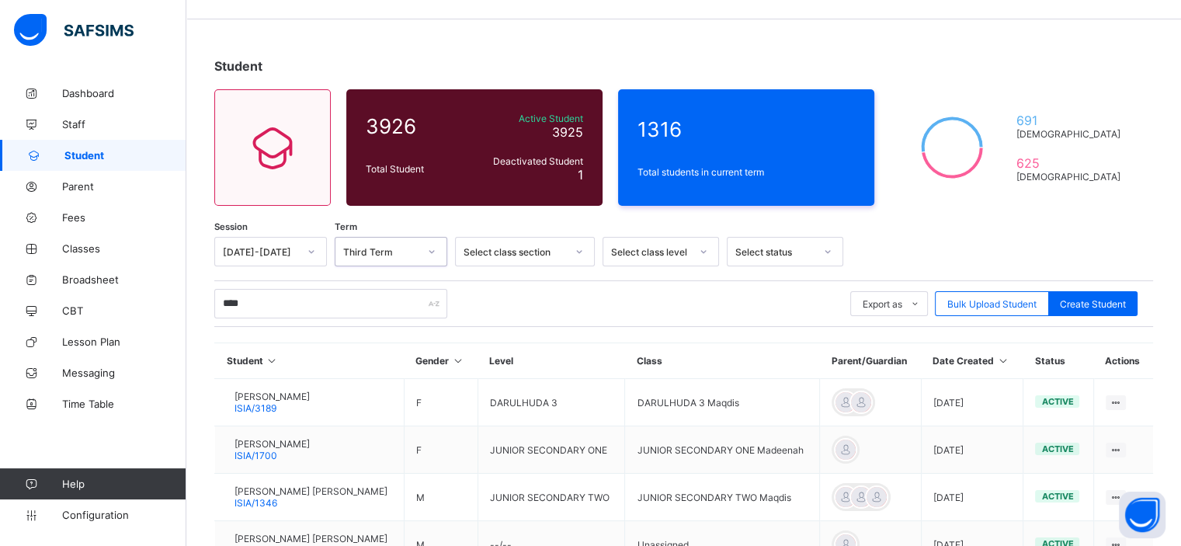
scroll to position [43, 0]
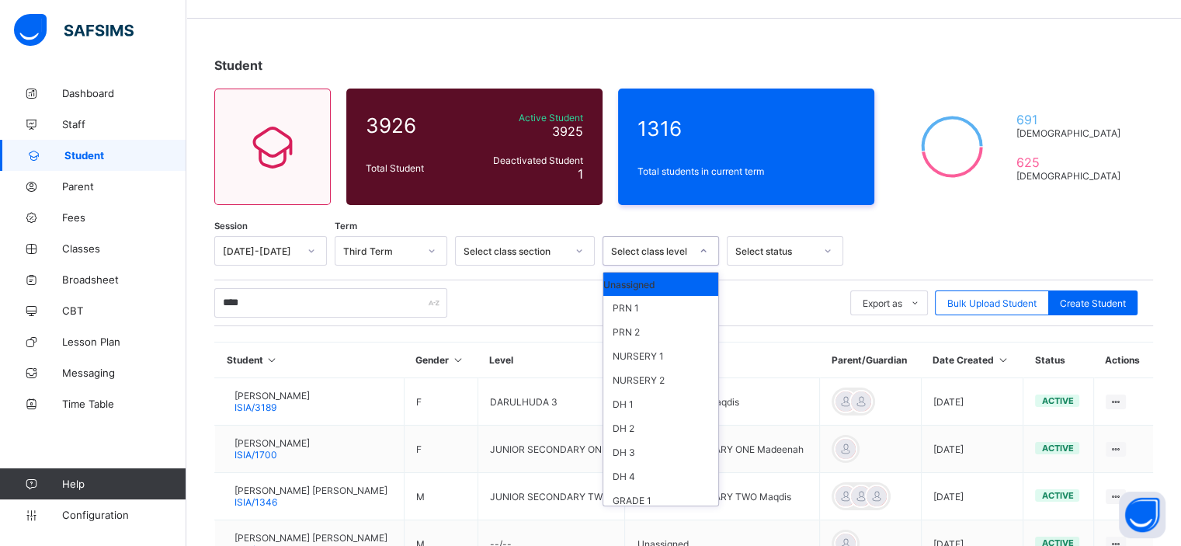
click at [681, 252] on div "Select class level" at bounding box center [650, 251] width 79 height 12
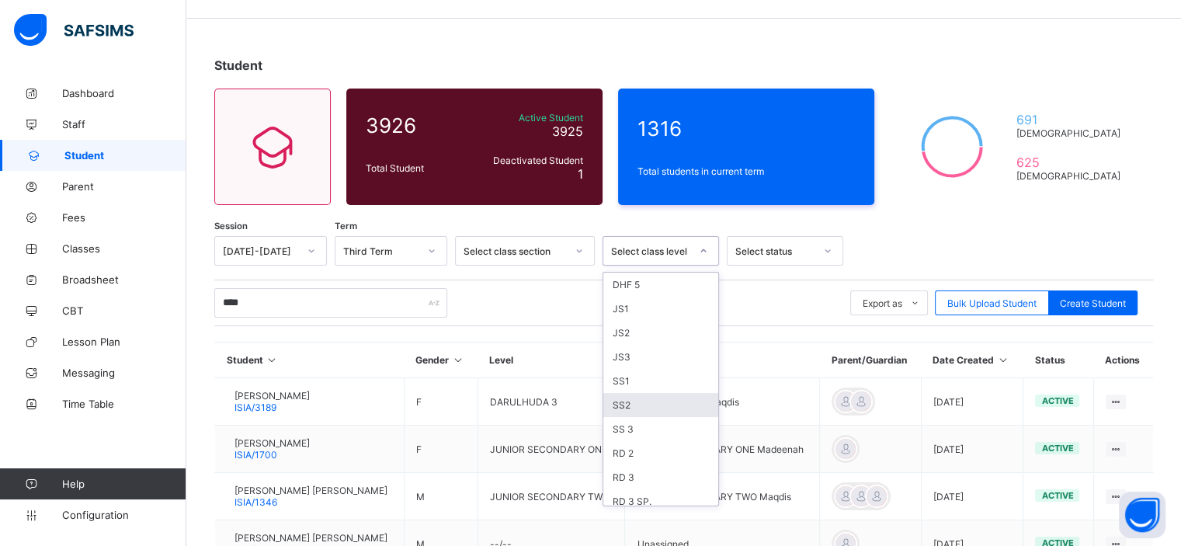
scroll to position [457, 0]
click at [663, 403] on div "SS2" at bounding box center [661, 405] width 115 height 24
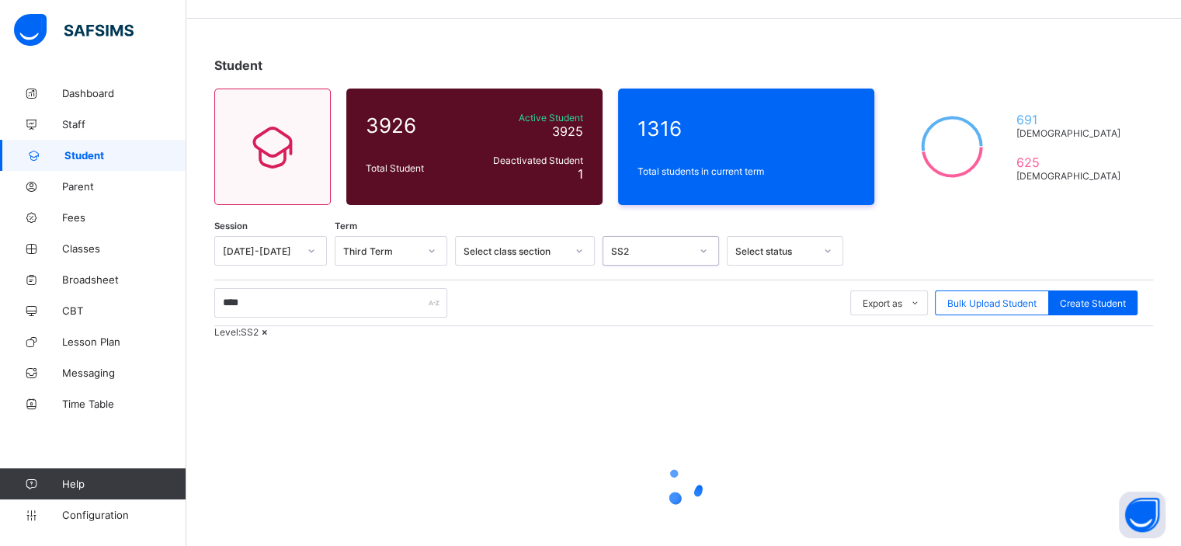
scroll to position [146, 0]
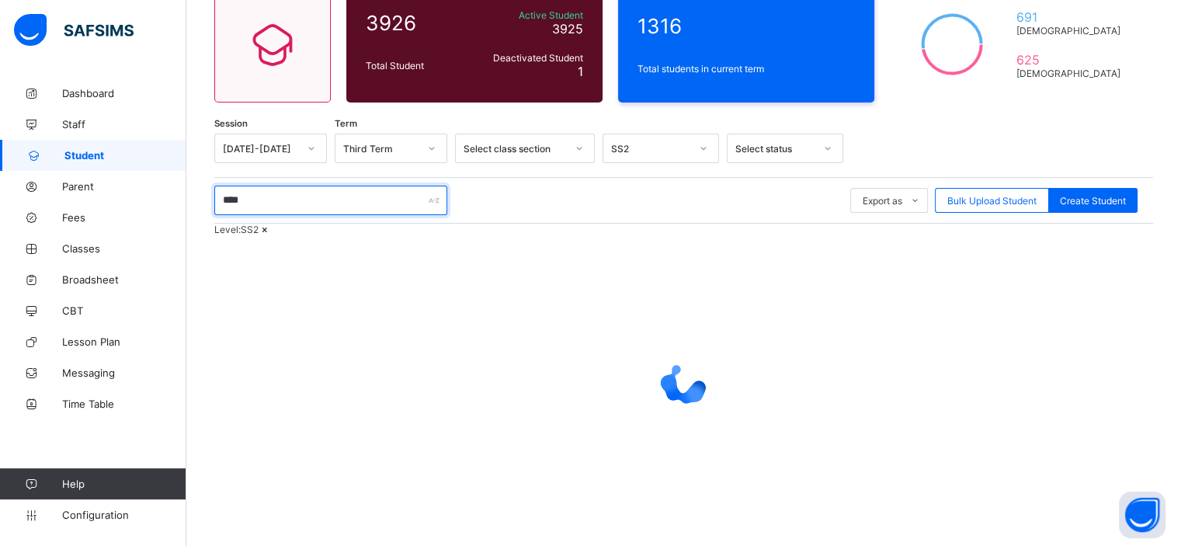
click at [277, 201] on input "****" at bounding box center [330, 201] width 233 height 30
type input "*"
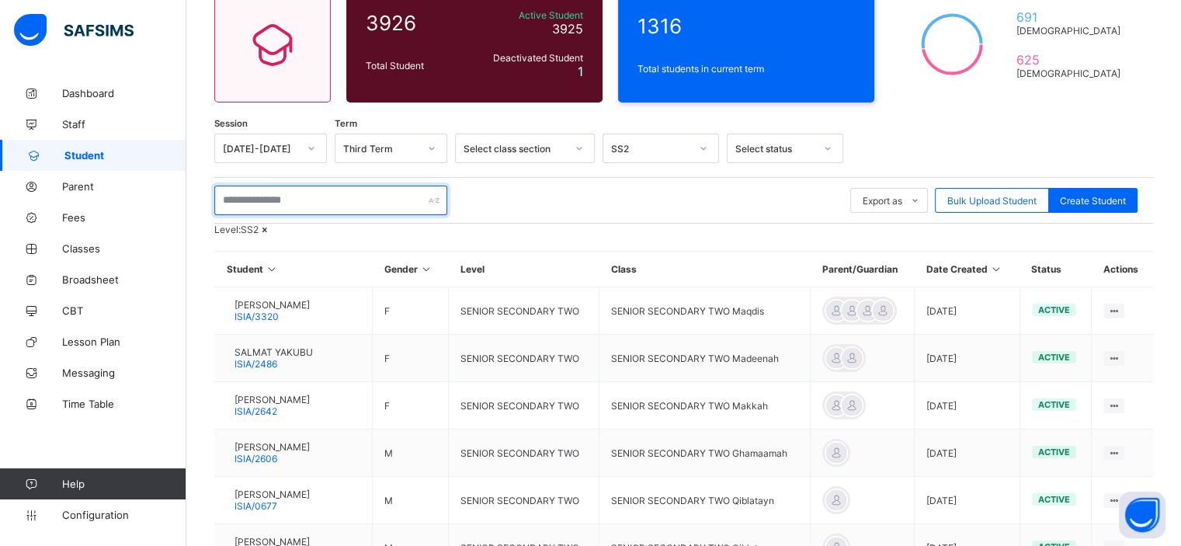
paste input "**********"
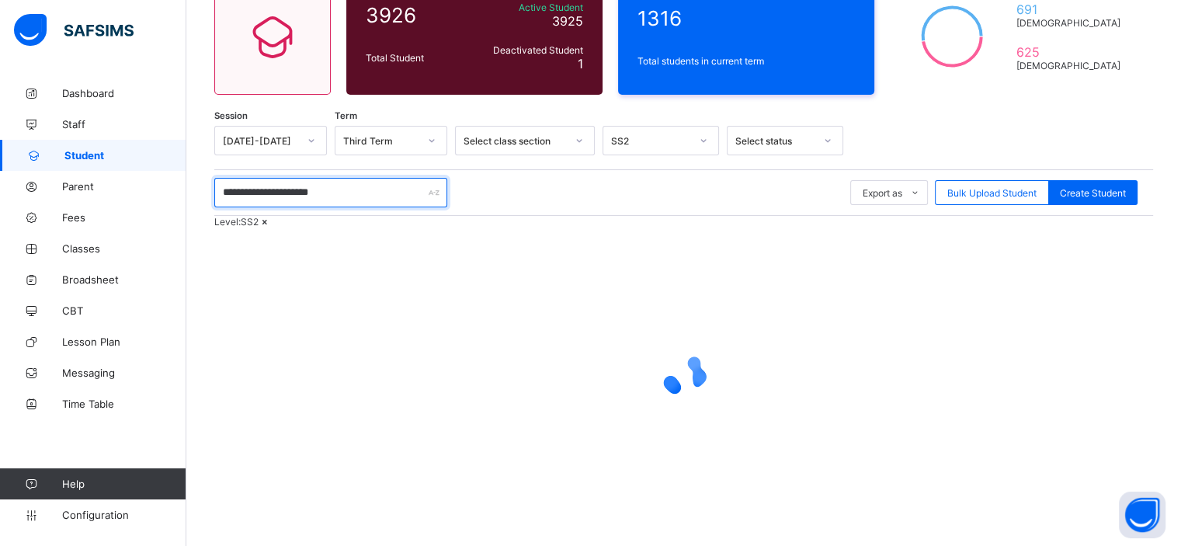
scroll to position [183, 0]
click at [377, 178] on input "**********" at bounding box center [330, 193] width 233 height 30
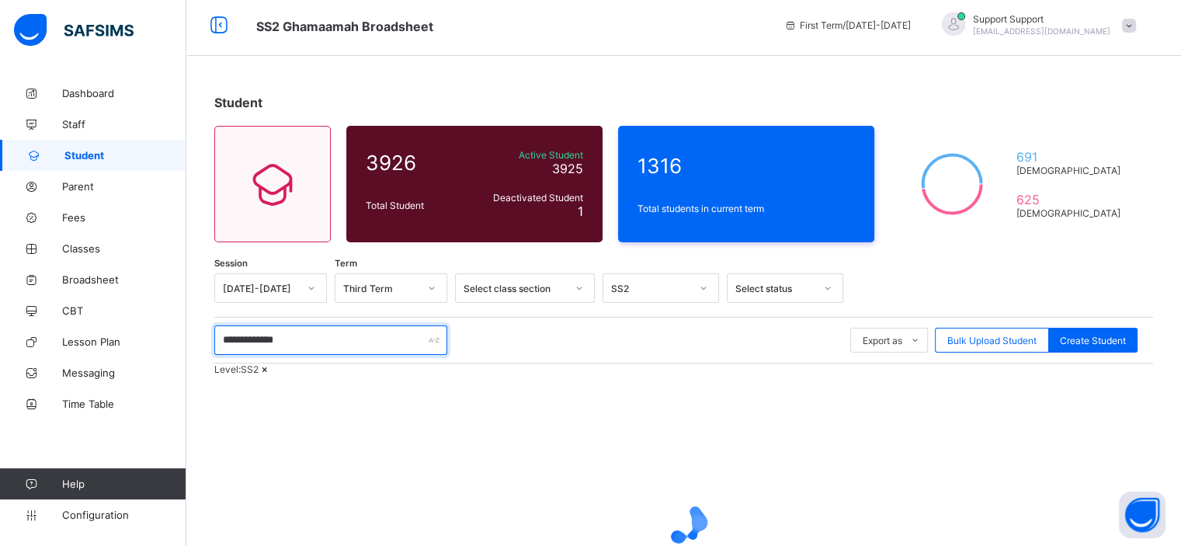
scroll to position [171, 0]
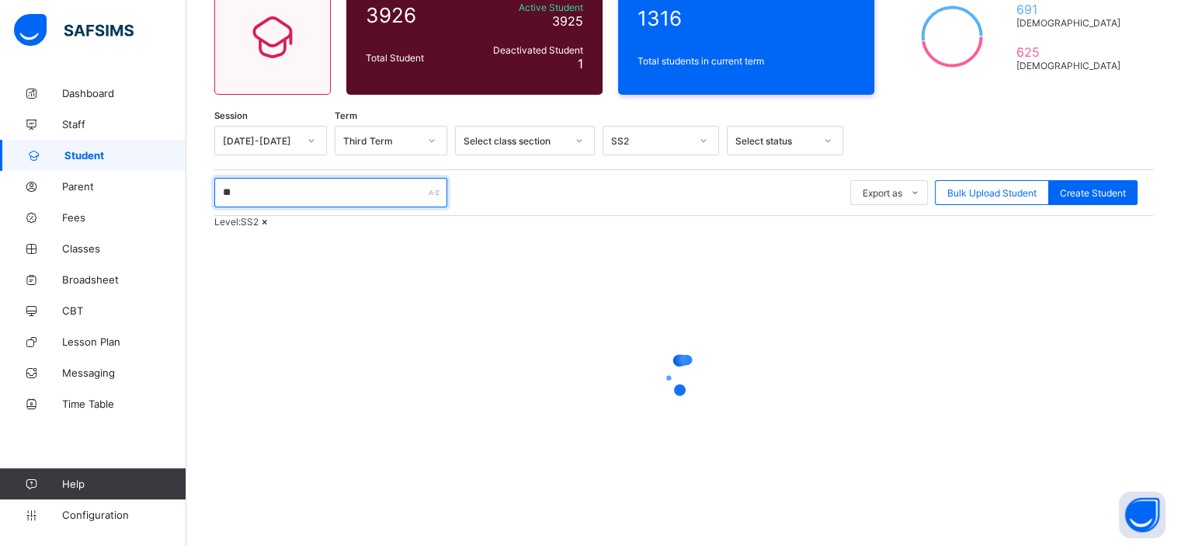
type input "*"
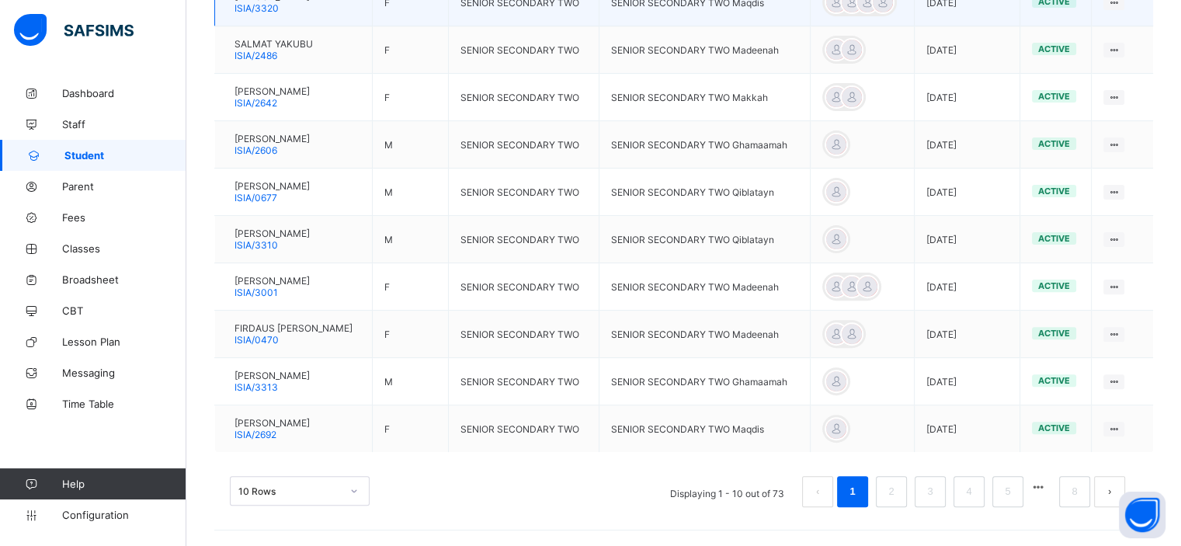
scroll to position [477, 0]
